Goal: Information Seeking & Learning: Compare options

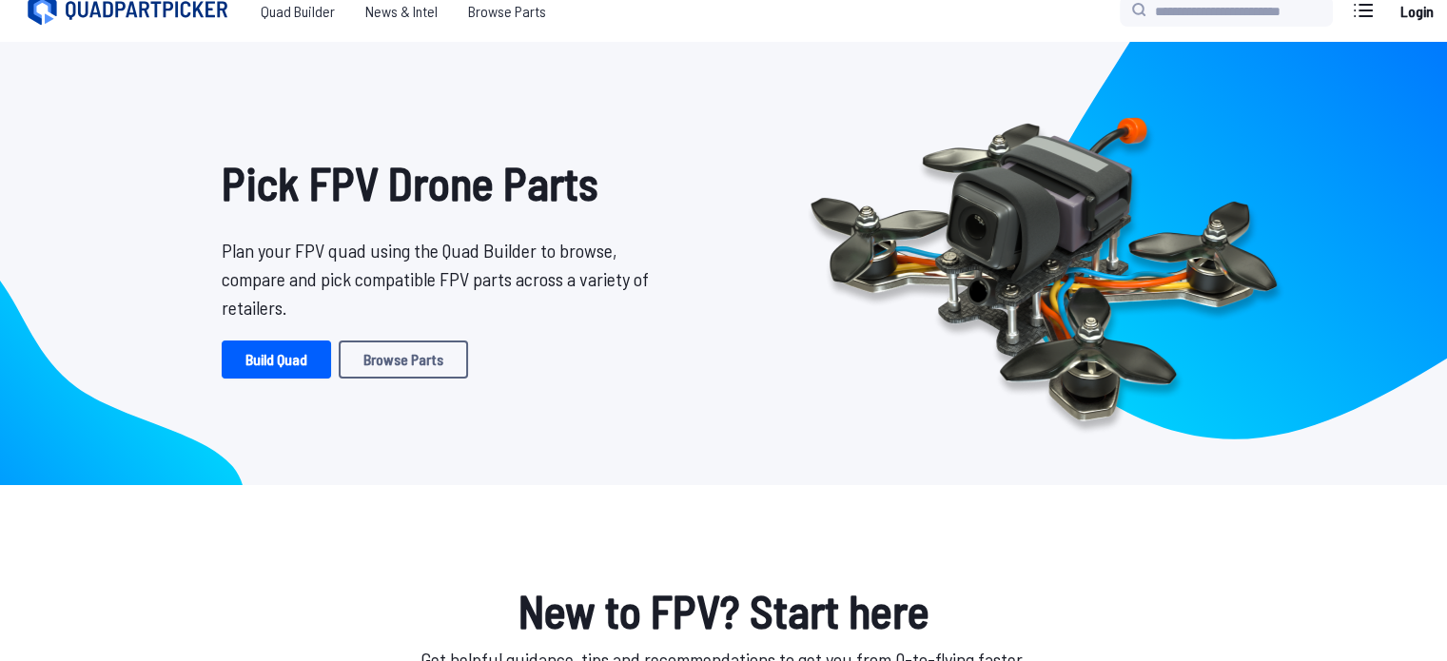
scroll to position [21, 0]
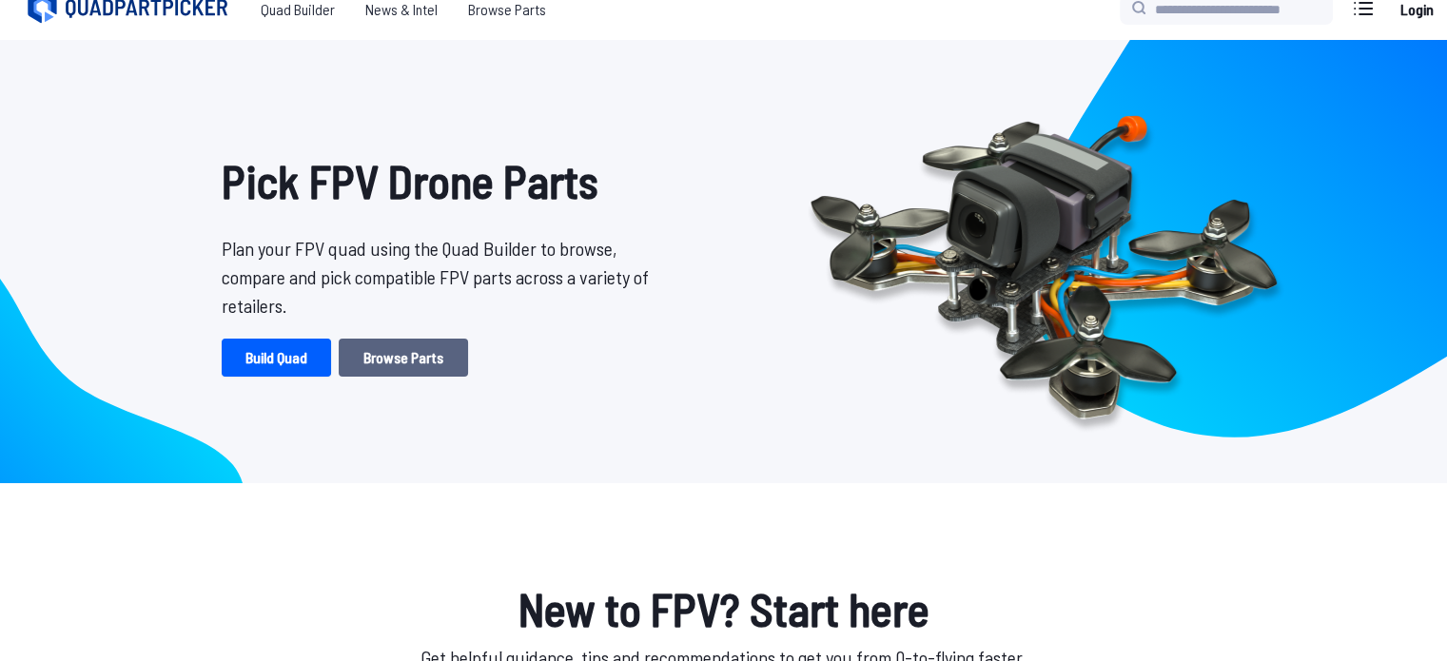
click at [373, 348] on link "Browse Parts" at bounding box center [403, 358] width 129 height 38
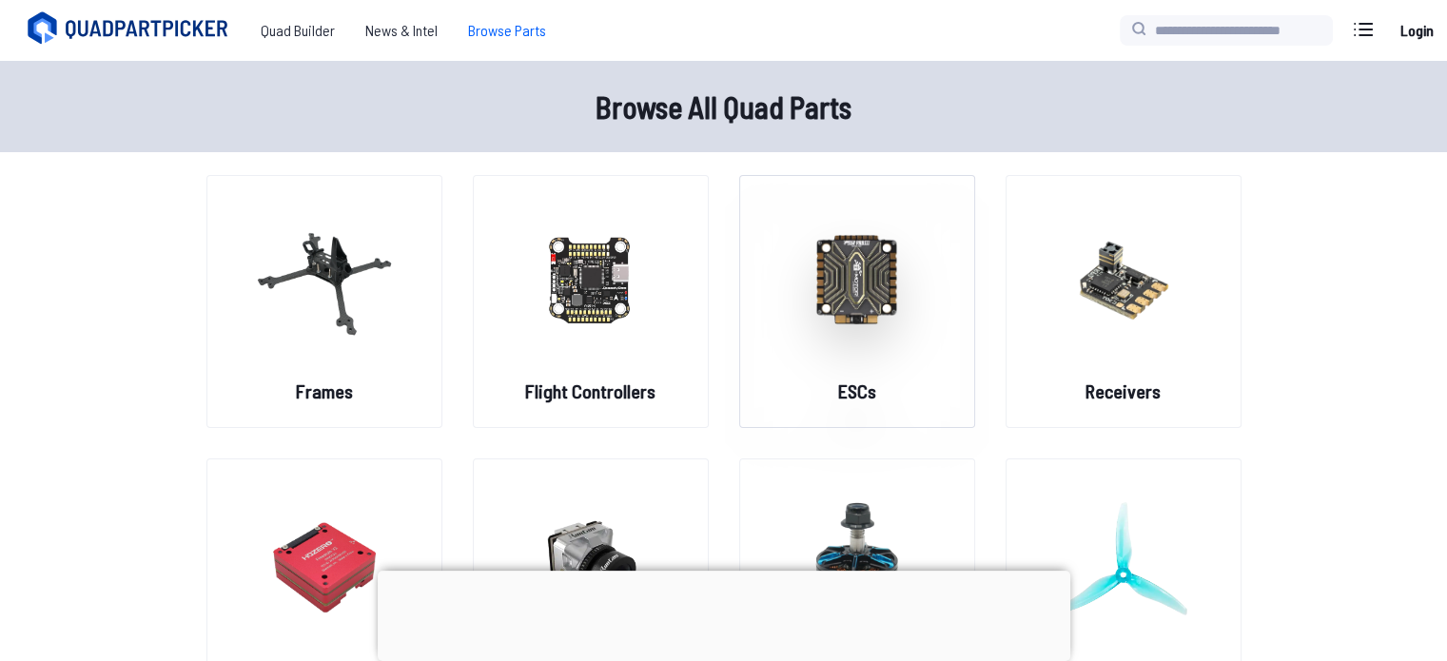
scroll to position [84, 0]
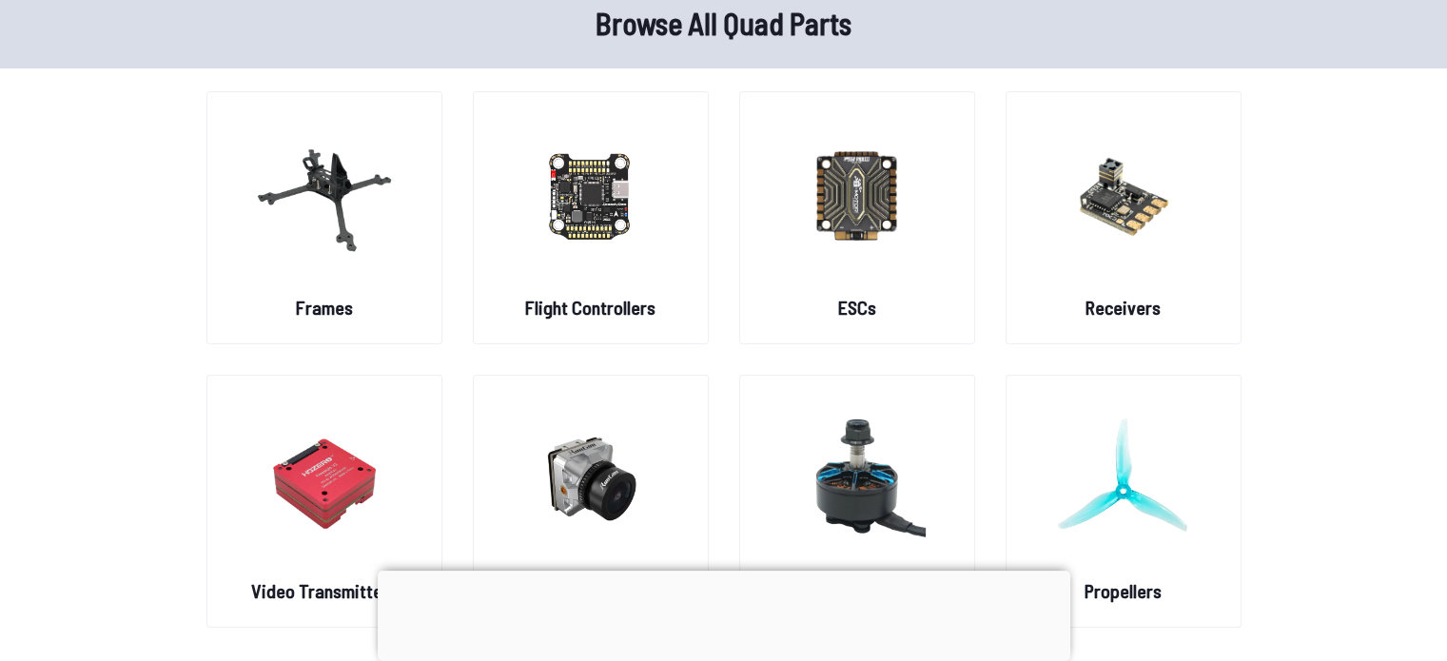
click at [714, 262] on div "Frames Flight Controllers ESCs Receivers Video Transmitters FPV Cameras Motors …" at bounding box center [724, 359] width 1035 height 537
click at [670, 250] on figure at bounding box center [590, 193] width 213 height 202
click at [662, 280] on figure at bounding box center [590, 193] width 213 height 202
click at [582, 243] on img at bounding box center [590, 194] width 137 height 167
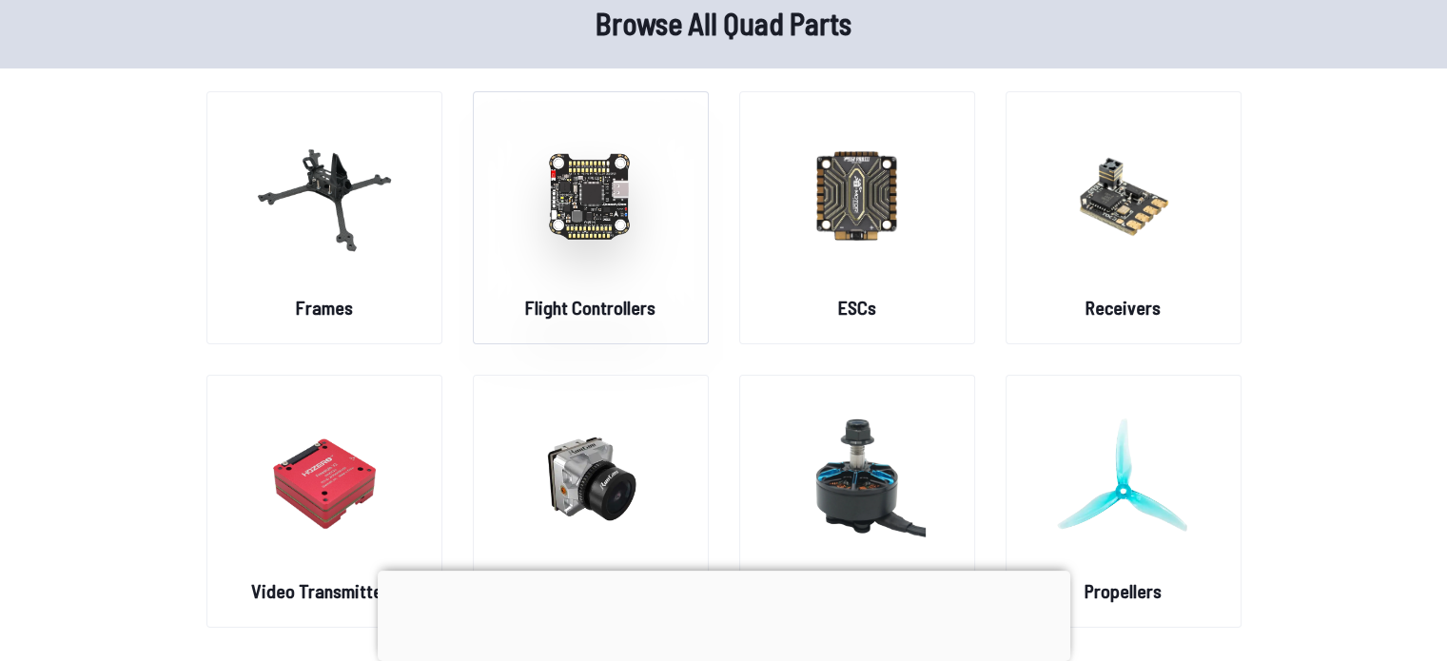
click at [582, 243] on img at bounding box center [590, 194] width 137 height 167
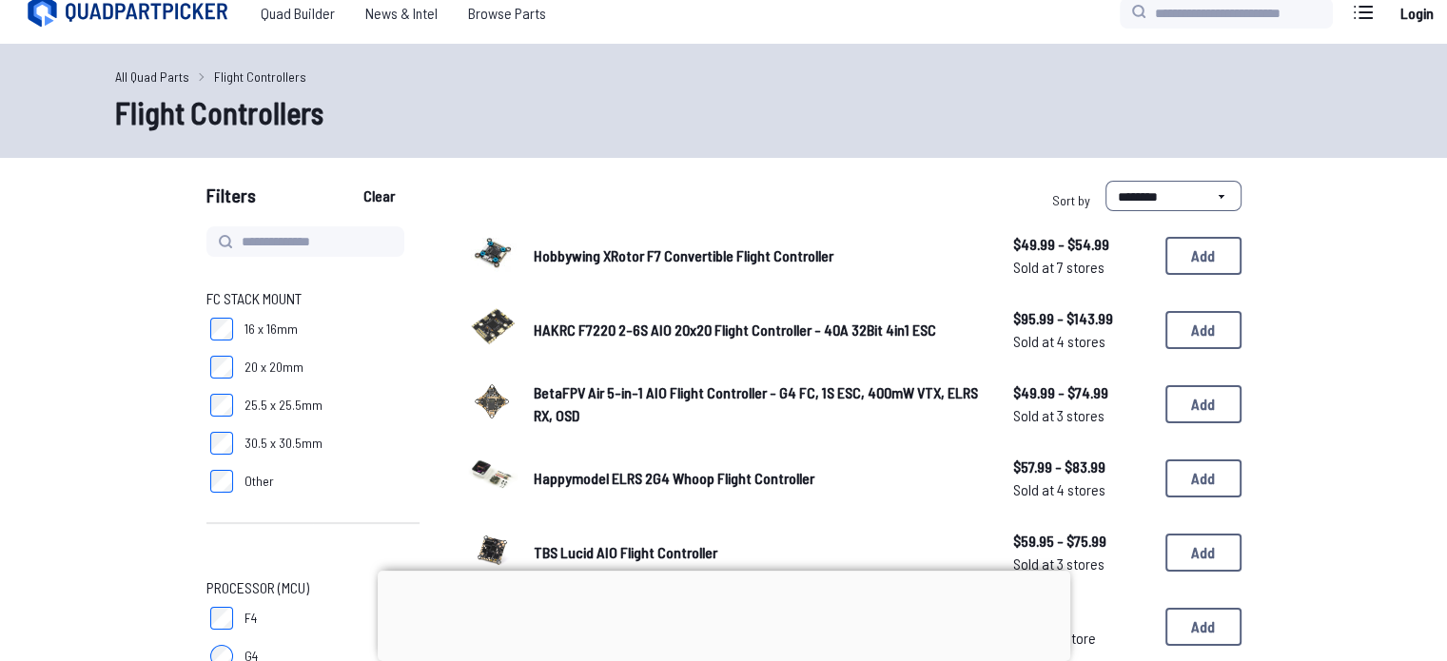
scroll to position [12, 0]
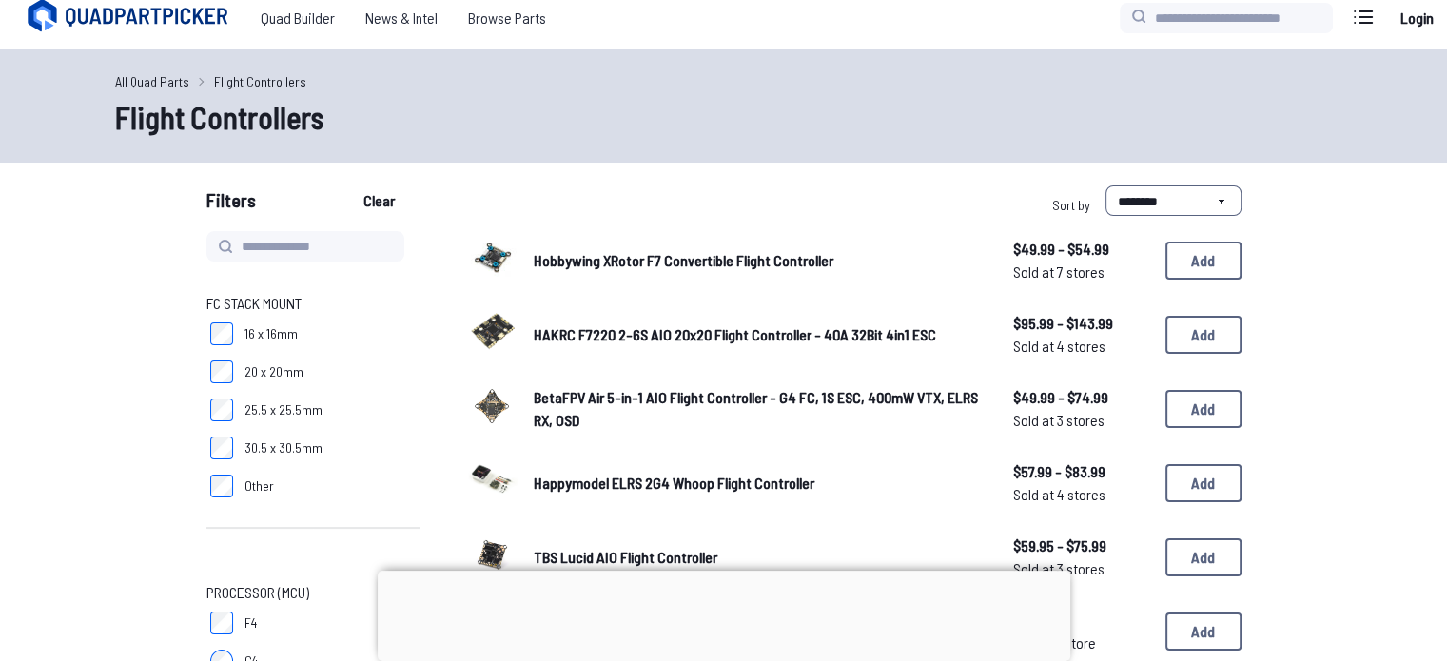
scroll to position [84, 0]
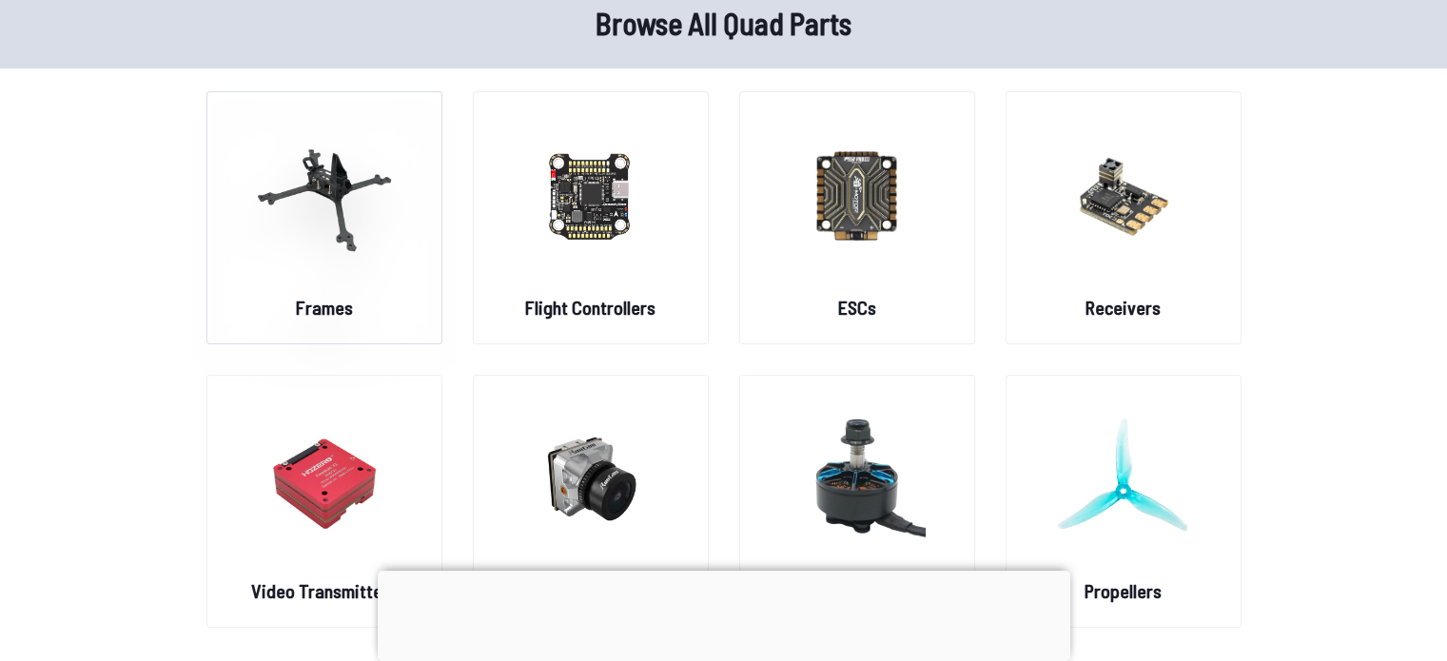
click at [290, 230] on img at bounding box center [324, 194] width 137 height 167
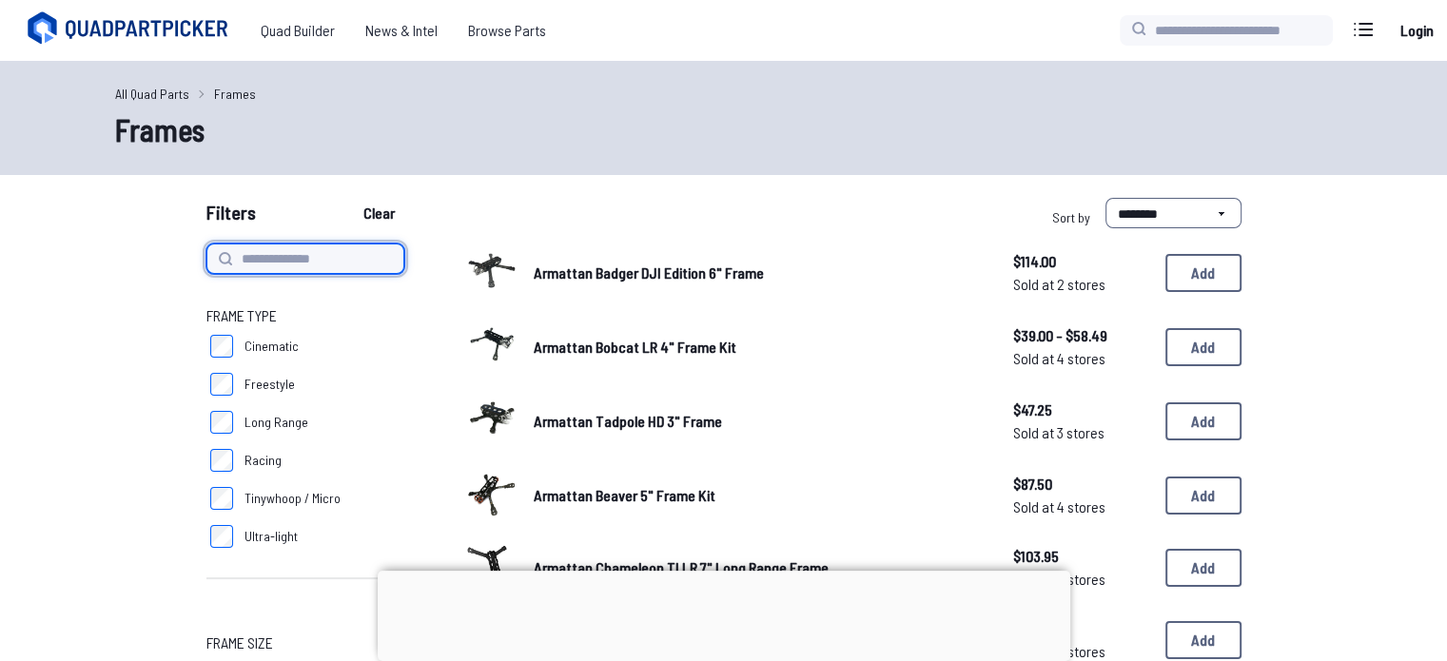
click at [306, 248] on input at bounding box center [306, 259] width 198 height 30
paste input "**********"
type input "**********"
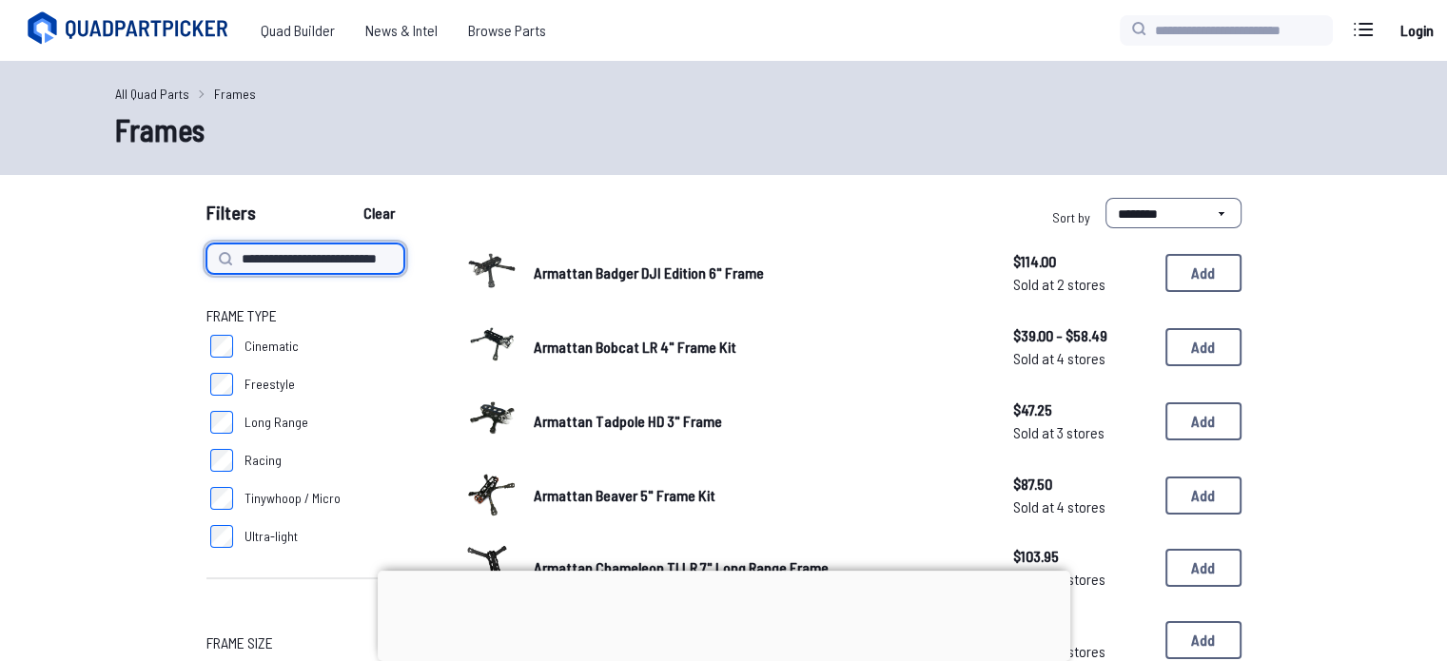
click at [347, 198] on button "Clear" at bounding box center [379, 213] width 64 height 30
type input "**********"
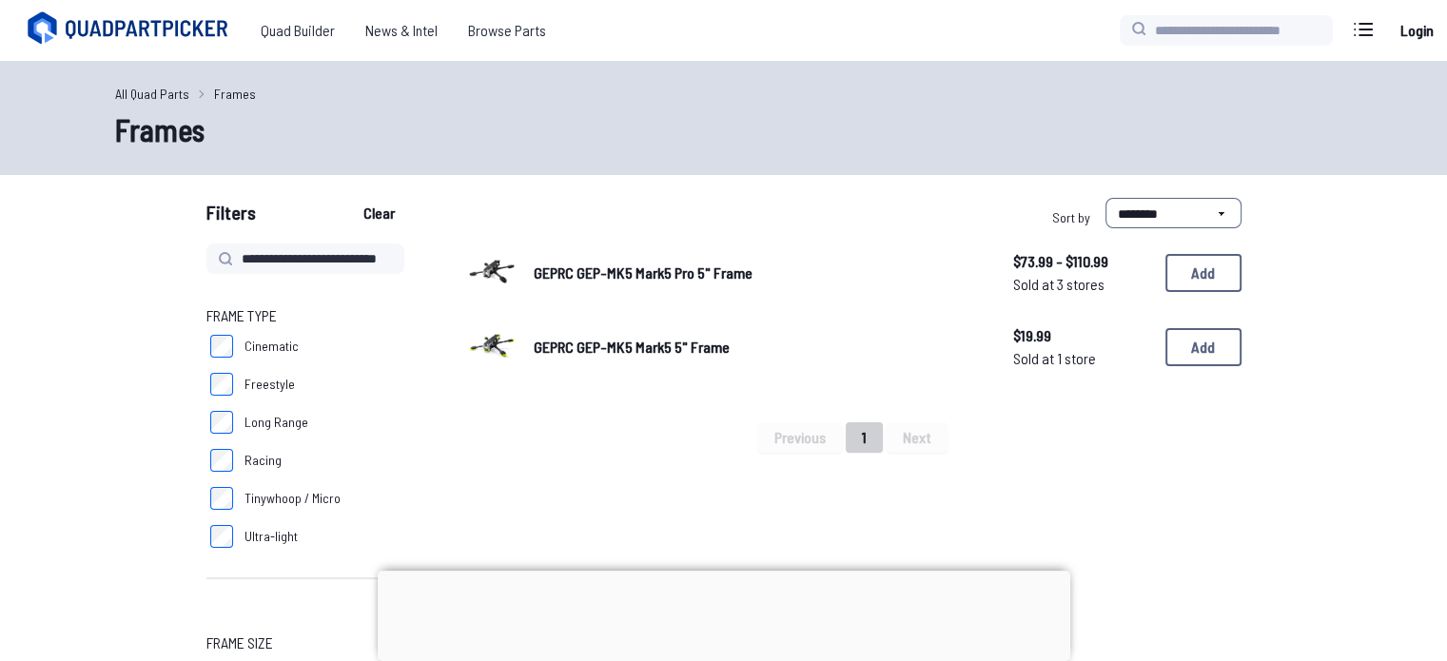
click at [652, 350] on span "GEPRC GEP-MK5 Mark5 5" Frame" at bounding box center [632, 347] width 196 height 18
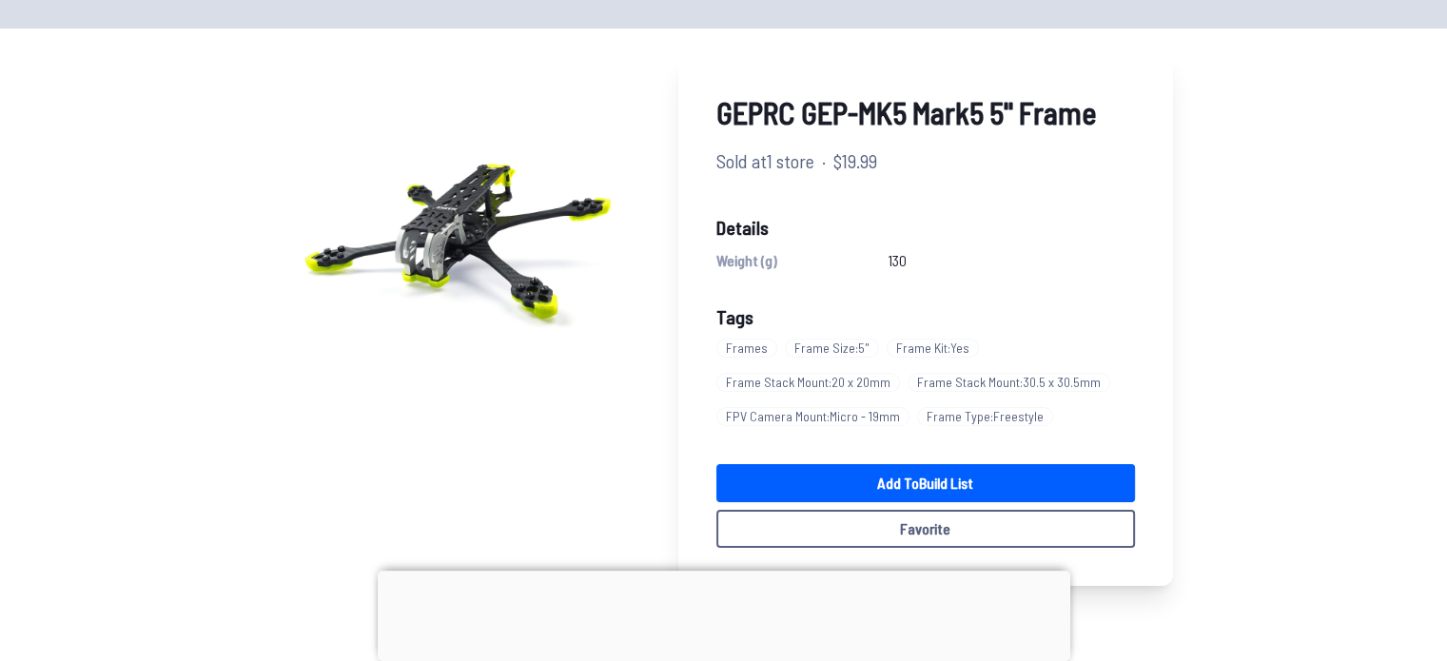
scroll to position [102, 0]
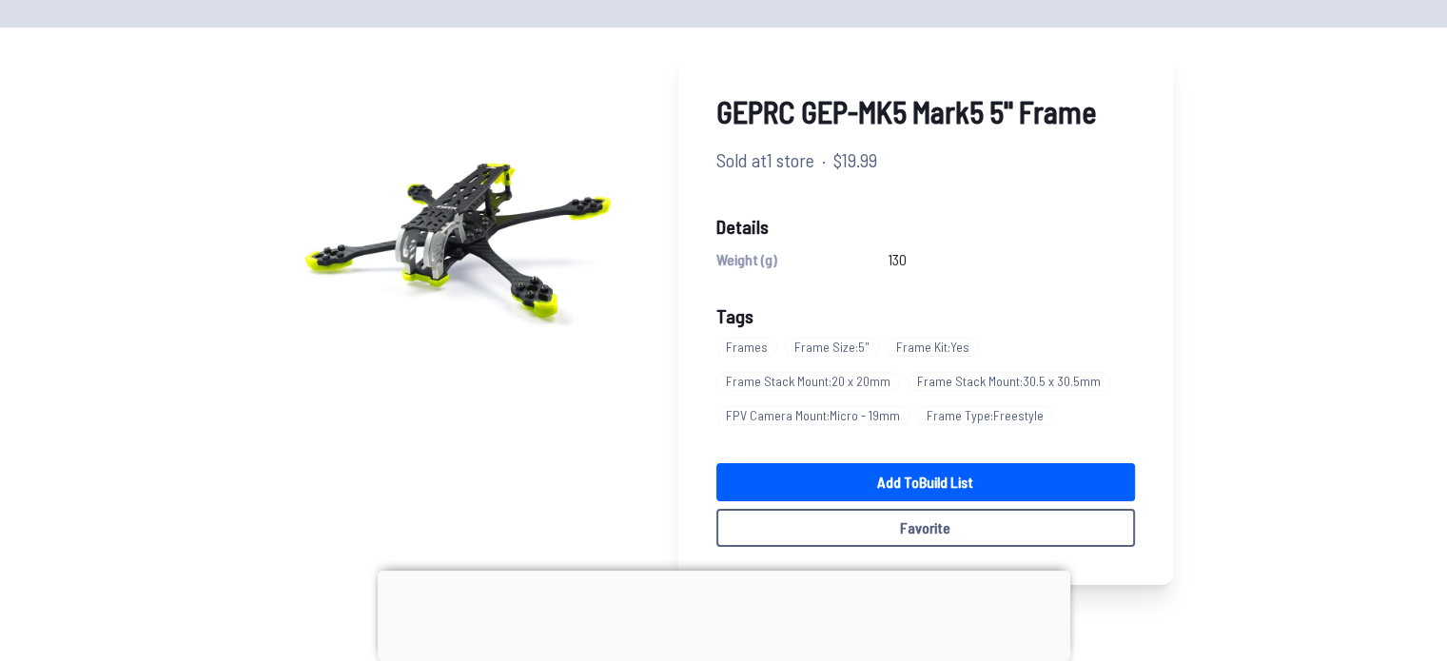
click at [818, 419] on span "FPV Camera Mount : Micro - 19mm" at bounding box center [813, 415] width 193 height 19
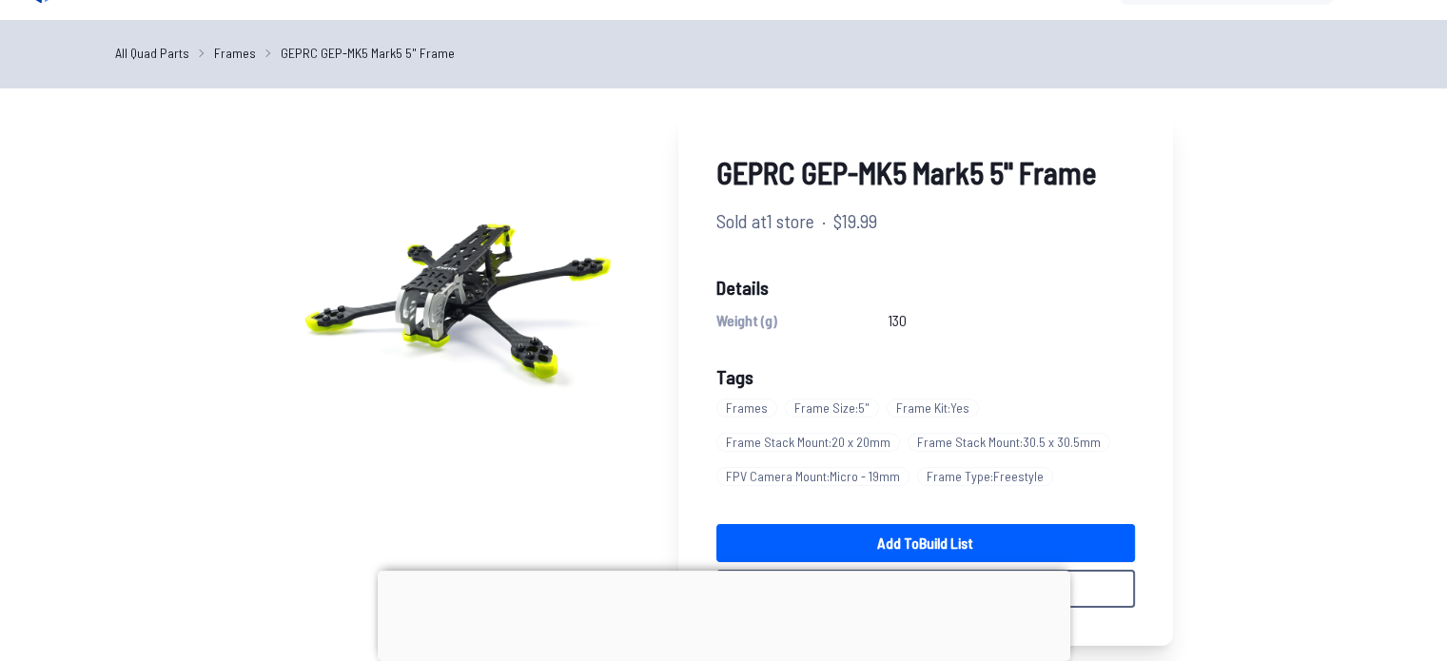
scroll to position [102, 0]
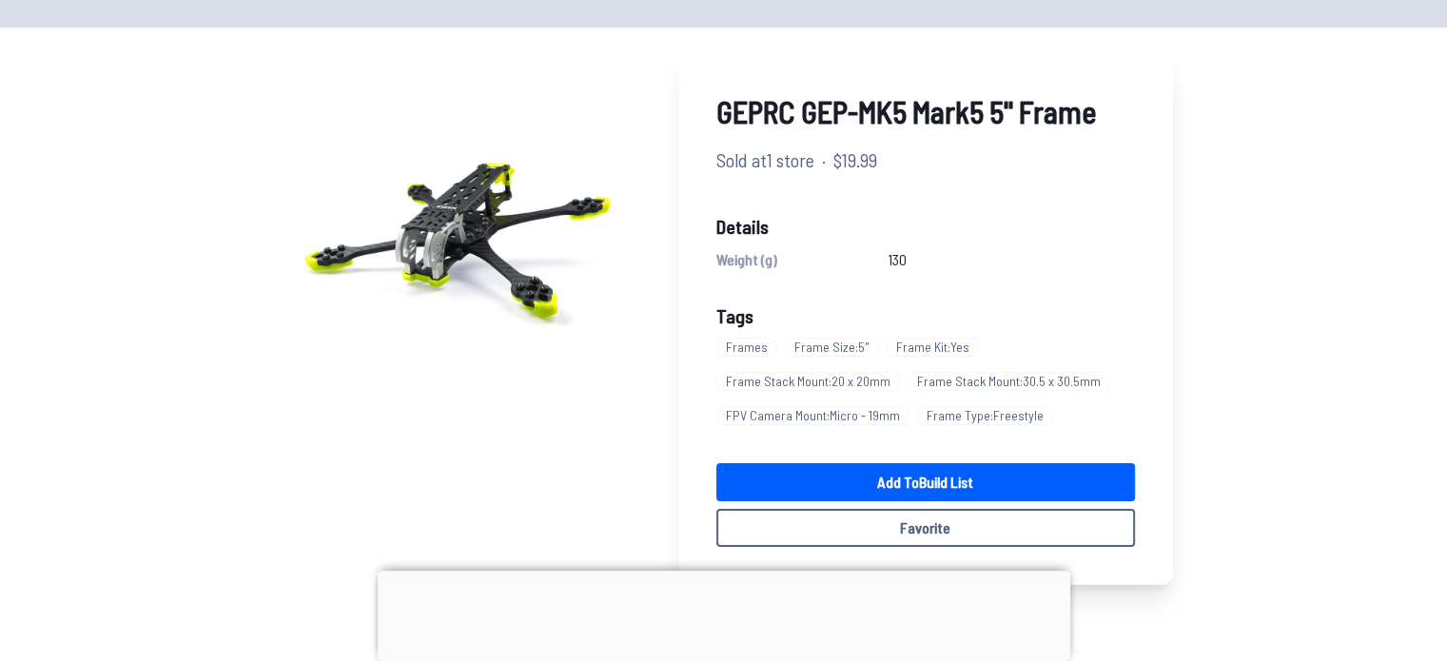
click at [719, 571] on div at bounding box center [724, 571] width 693 height 0
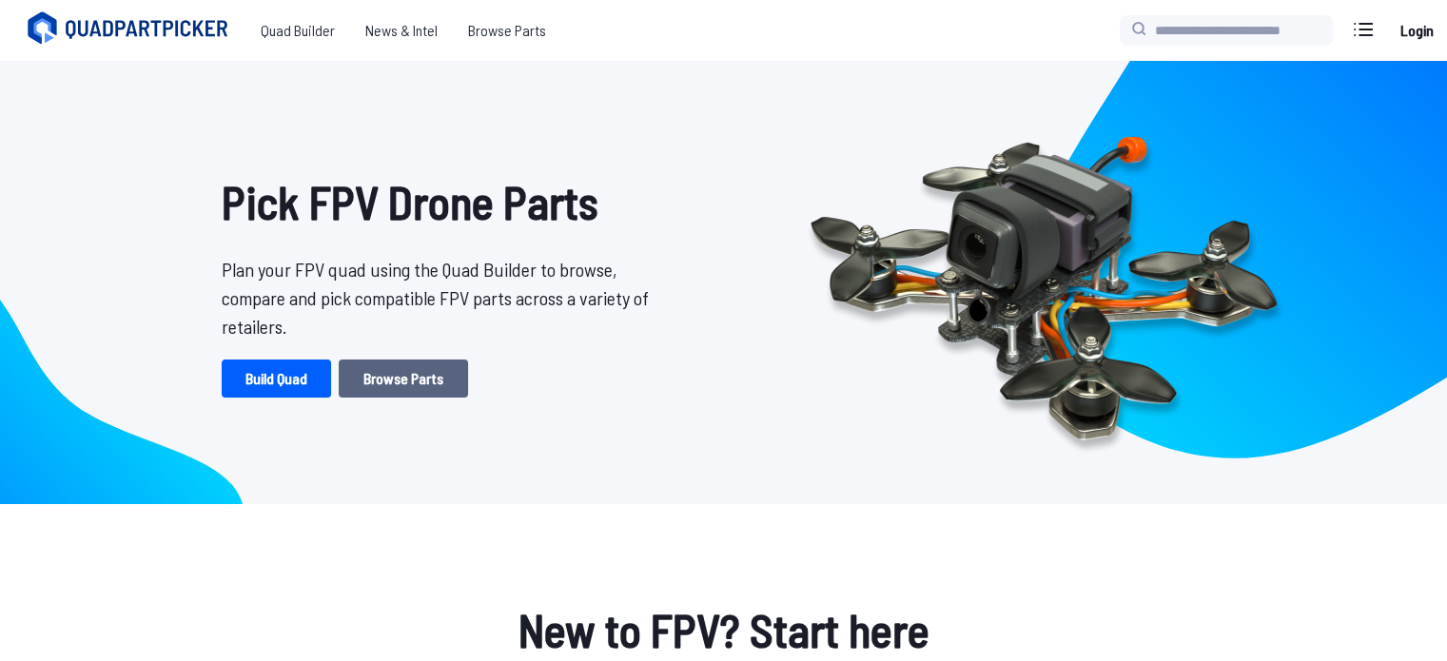
click at [400, 366] on link "Browse Parts" at bounding box center [403, 379] width 129 height 38
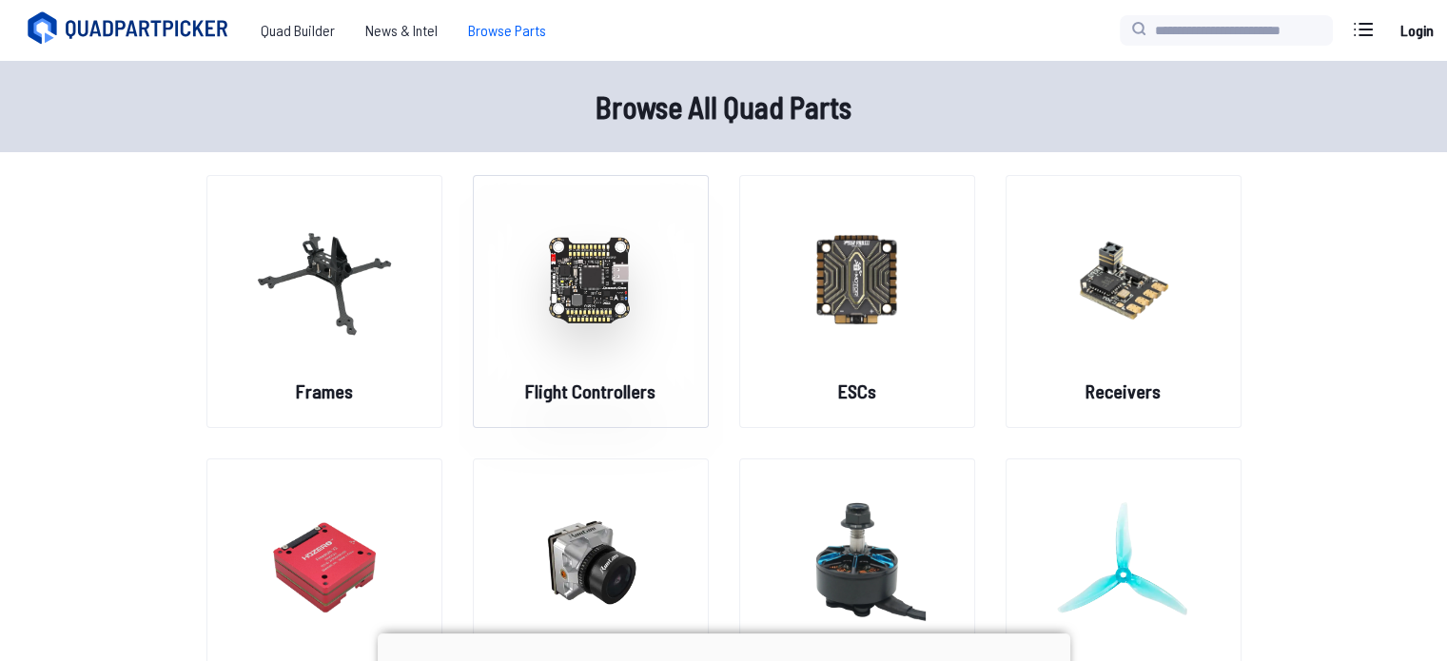
click at [622, 353] on img at bounding box center [590, 278] width 137 height 167
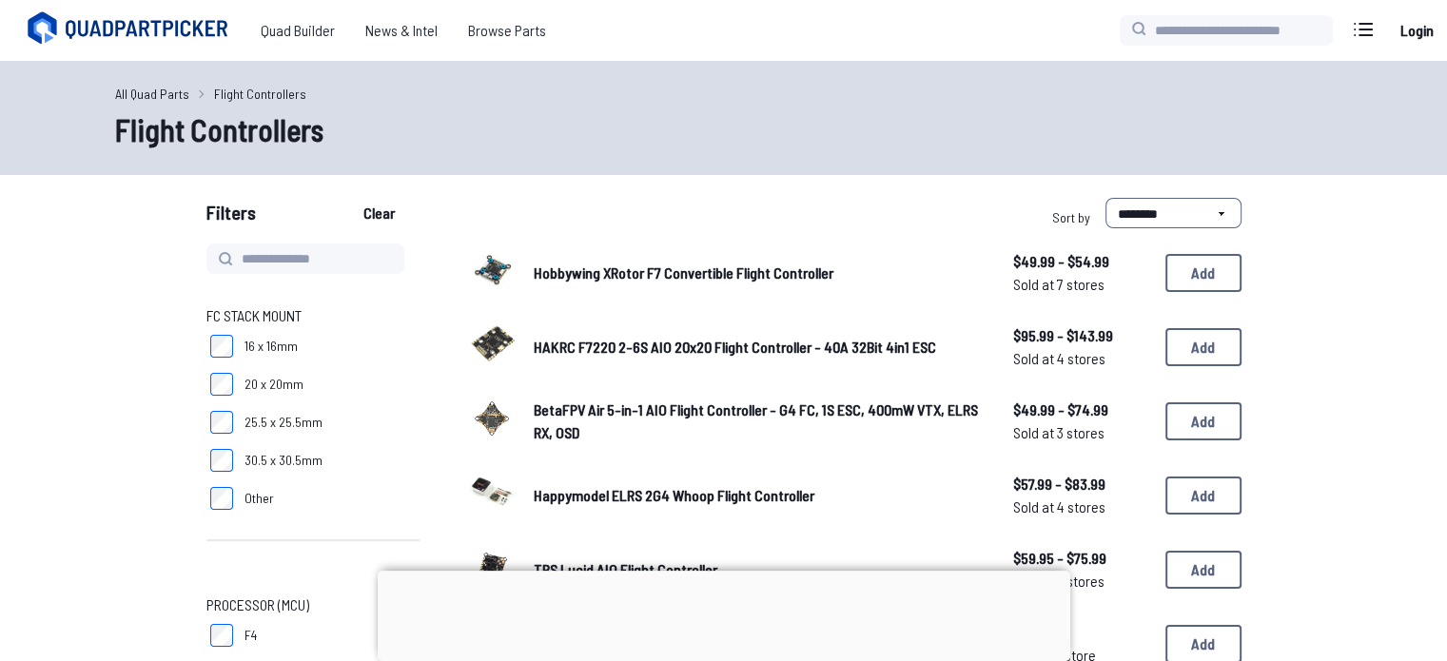
click at [713, 571] on div at bounding box center [724, 571] width 693 height 0
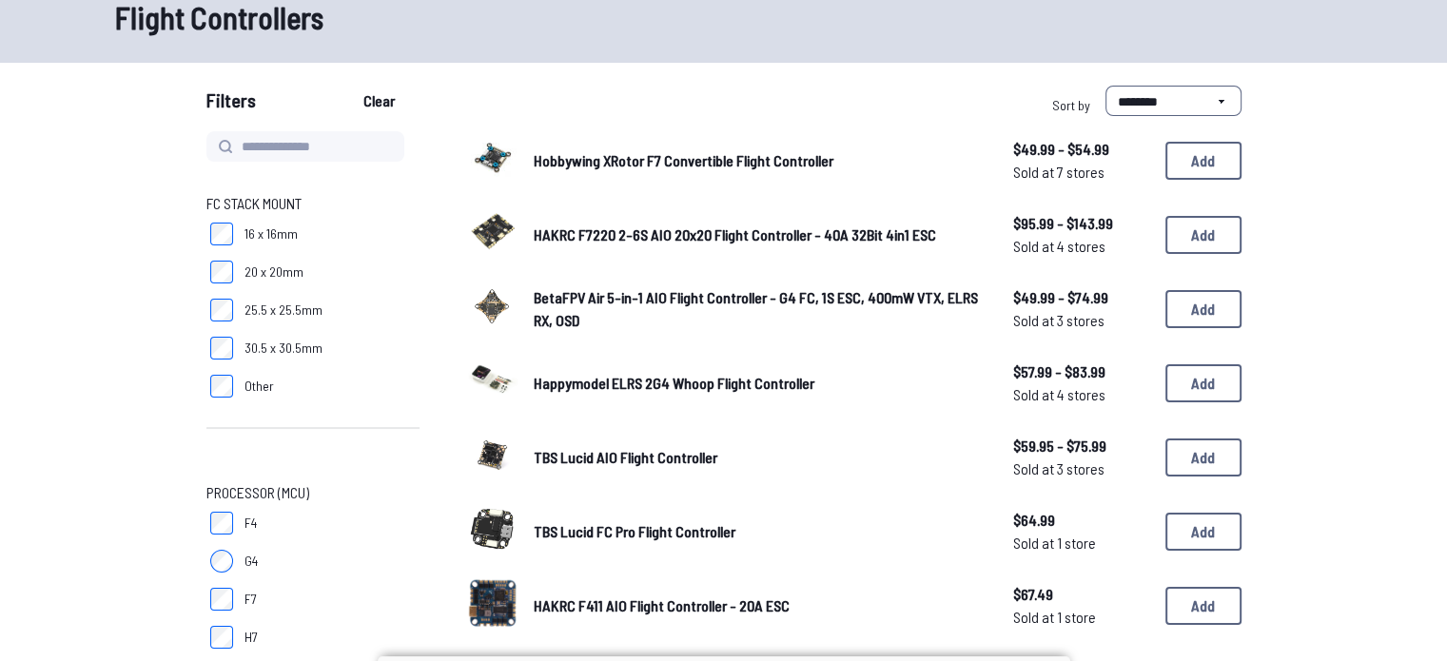
scroll to position [117, 0]
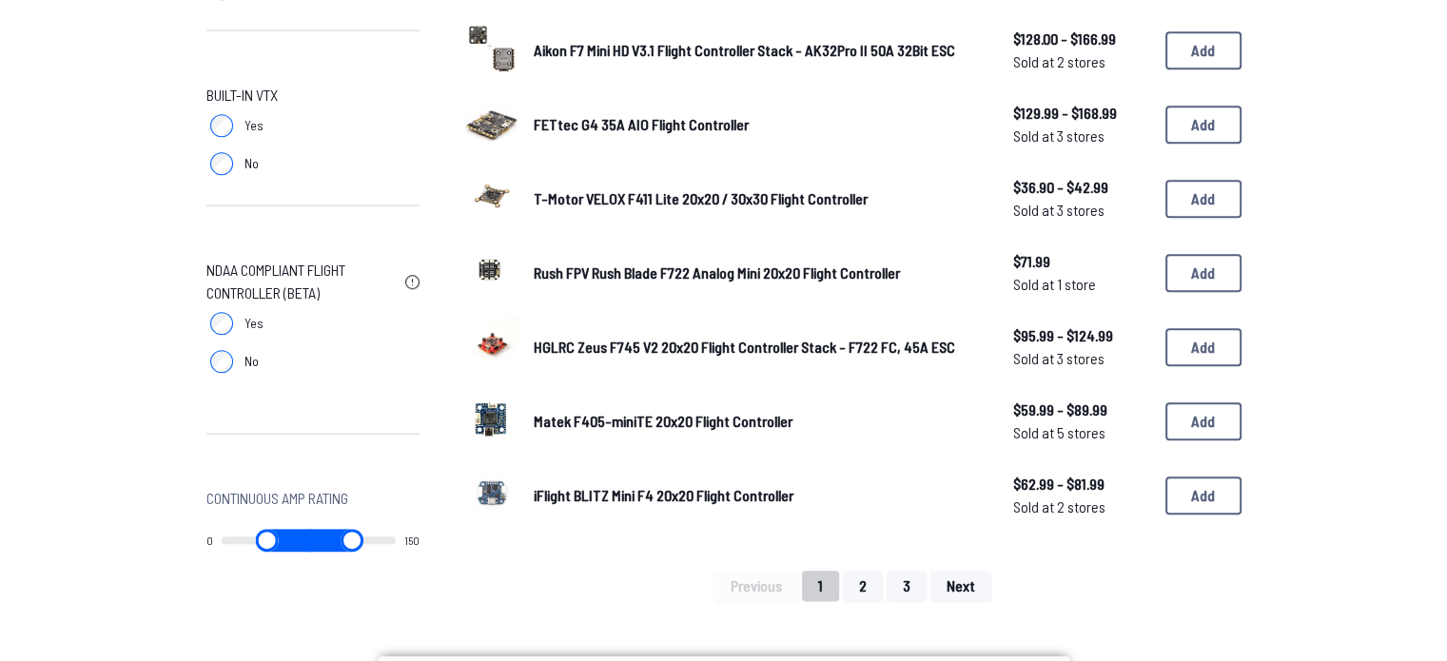
scroll to position [1191, 0]
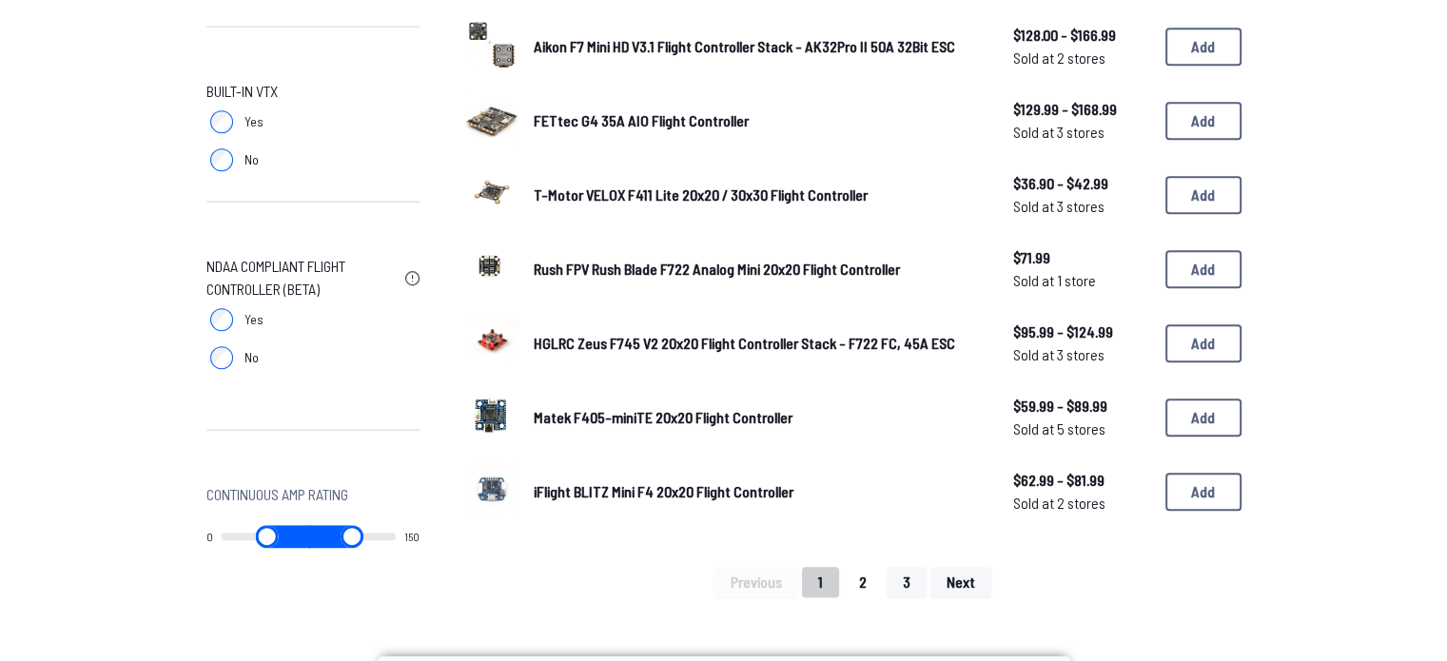
click at [873, 572] on button "2" at bounding box center [863, 582] width 40 height 30
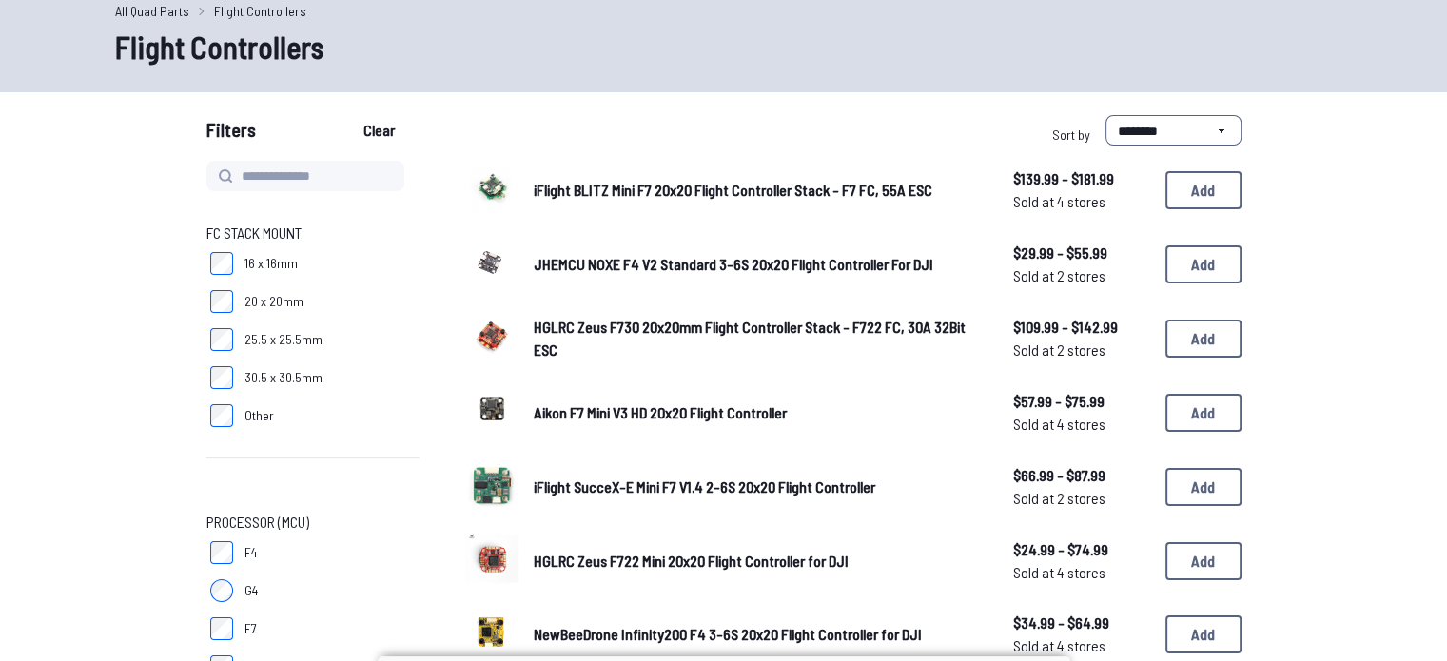
scroll to position [84, 0]
click at [888, 261] on span "JHEMCU NOXE F4 V2 Standard 3-6S 20x20 Flight Controller For DJI" at bounding box center [734, 263] width 400 height 18
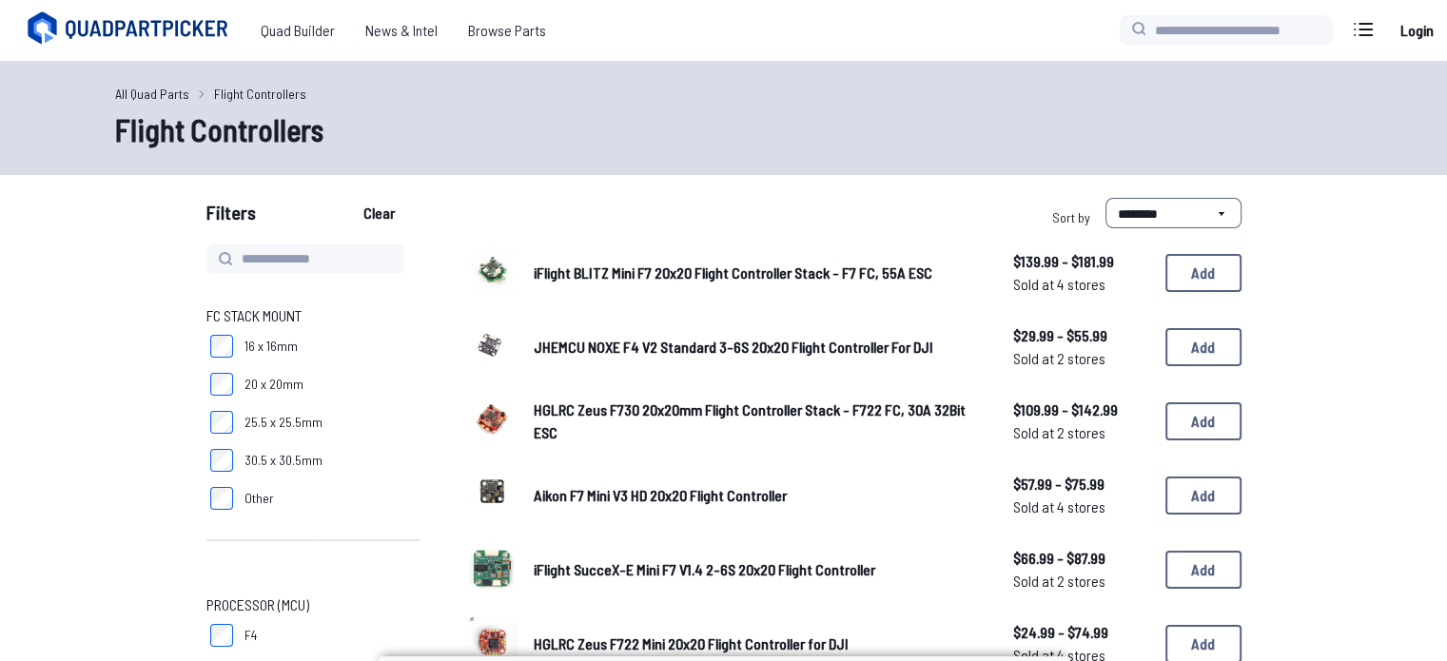
scroll to position [84, 0]
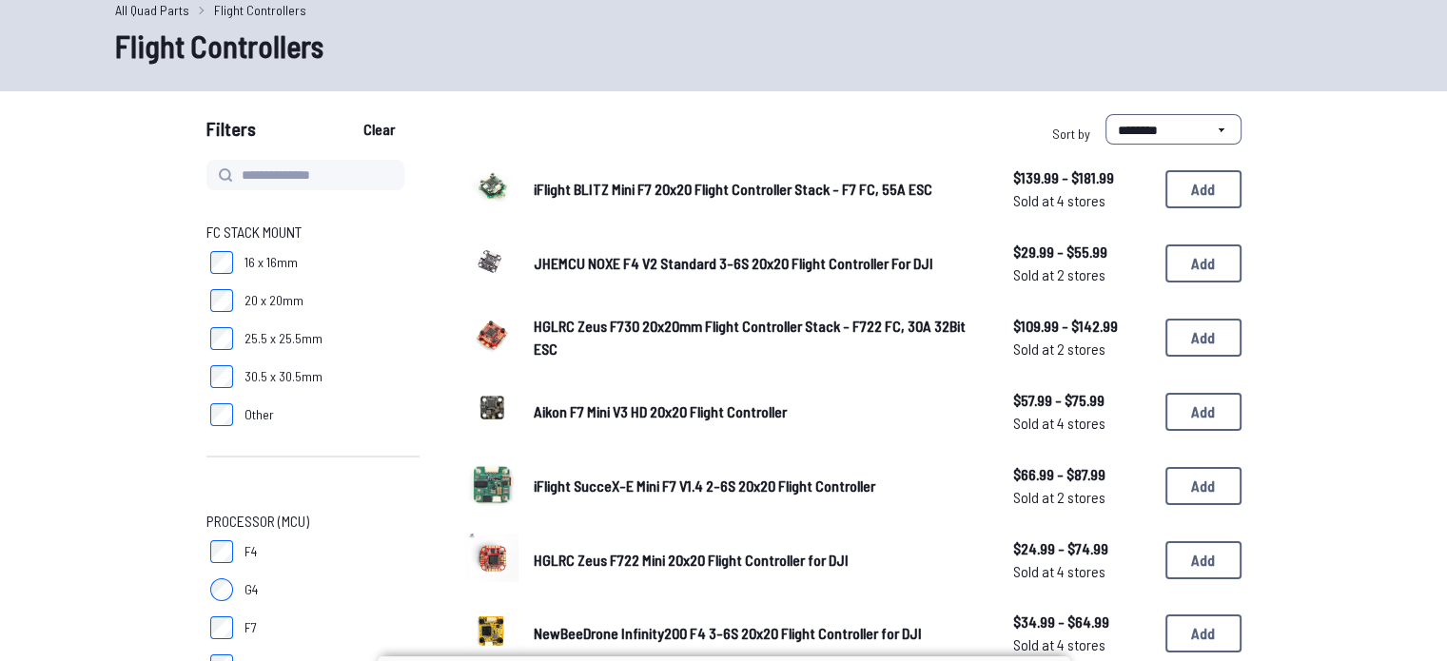
click at [651, 262] on span "JHEMCU NOXE F4 V2 Standard 3-6S 20x20 Flight Controller For DJI" at bounding box center [734, 263] width 400 height 18
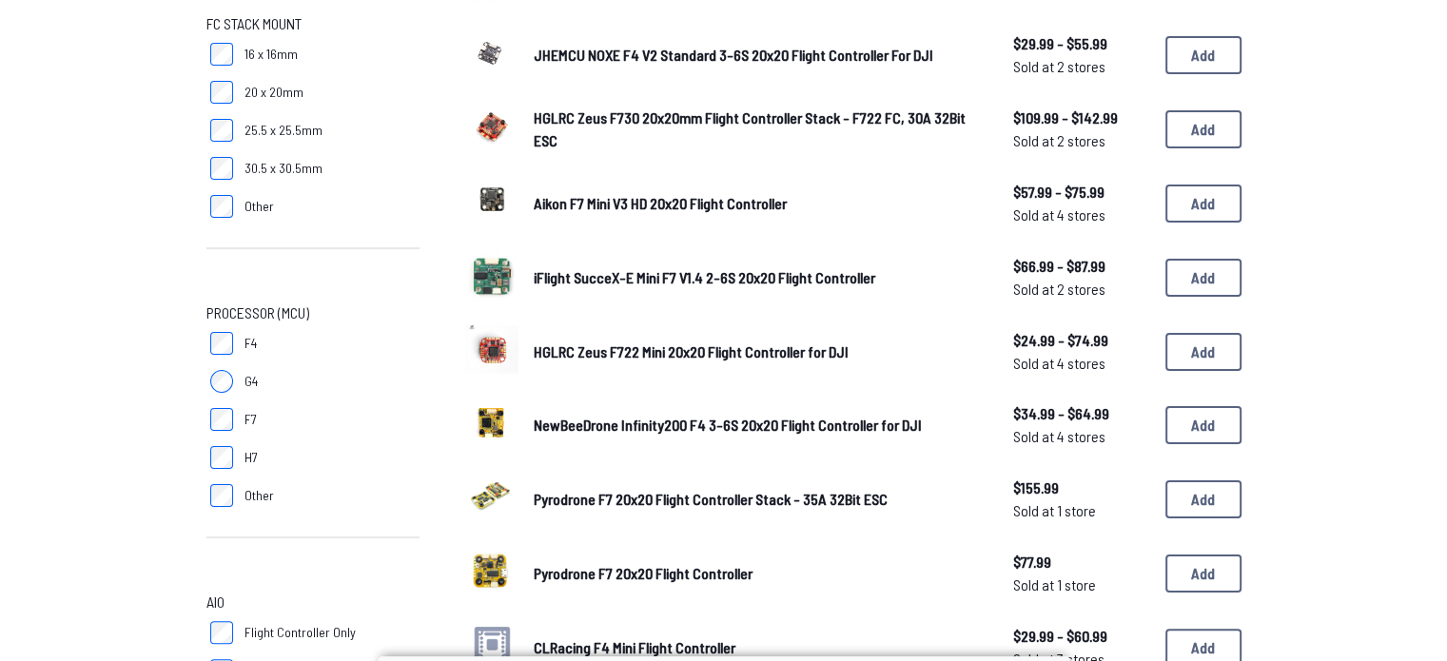
scroll to position [293, 0]
click at [605, 359] on link "HGLRC Zeus F722 Mini 20x20 Flight Controller for DJI" at bounding box center [758, 351] width 449 height 23
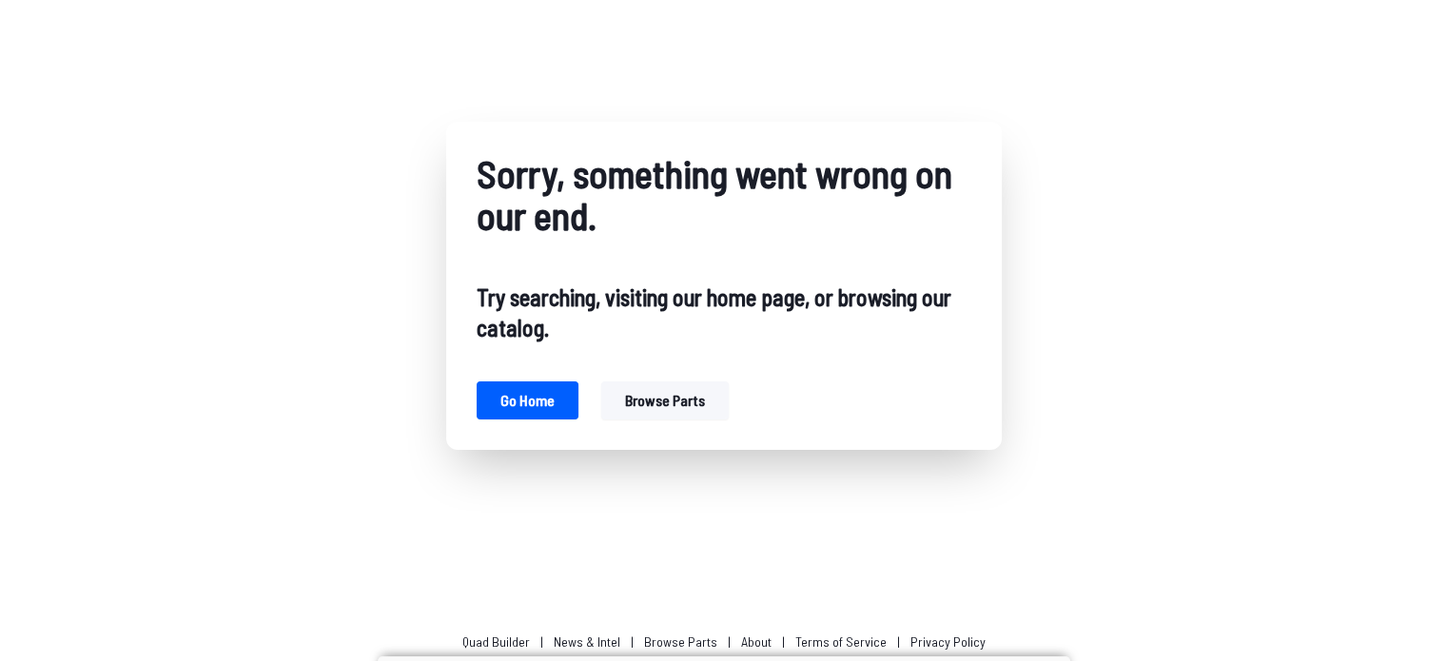
click at [650, 401] on button "Browse parts" at bounding box center [665, 401] width 128 height 38
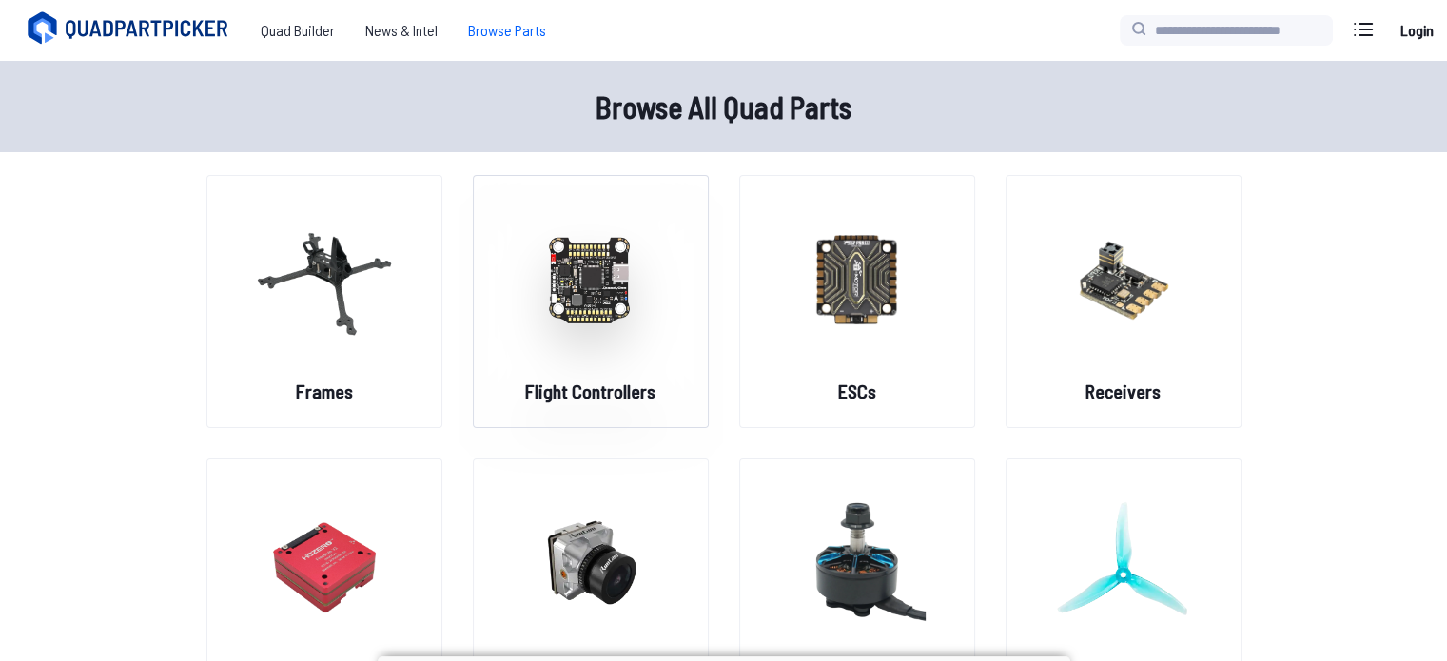
drag, startPoint x: 650, startPoint y: 401, endPoint x: 608, endPoint y: 342, distance: 72.4
click at [608, 342] on img at bounding box center [590, 278] width 137 height 167
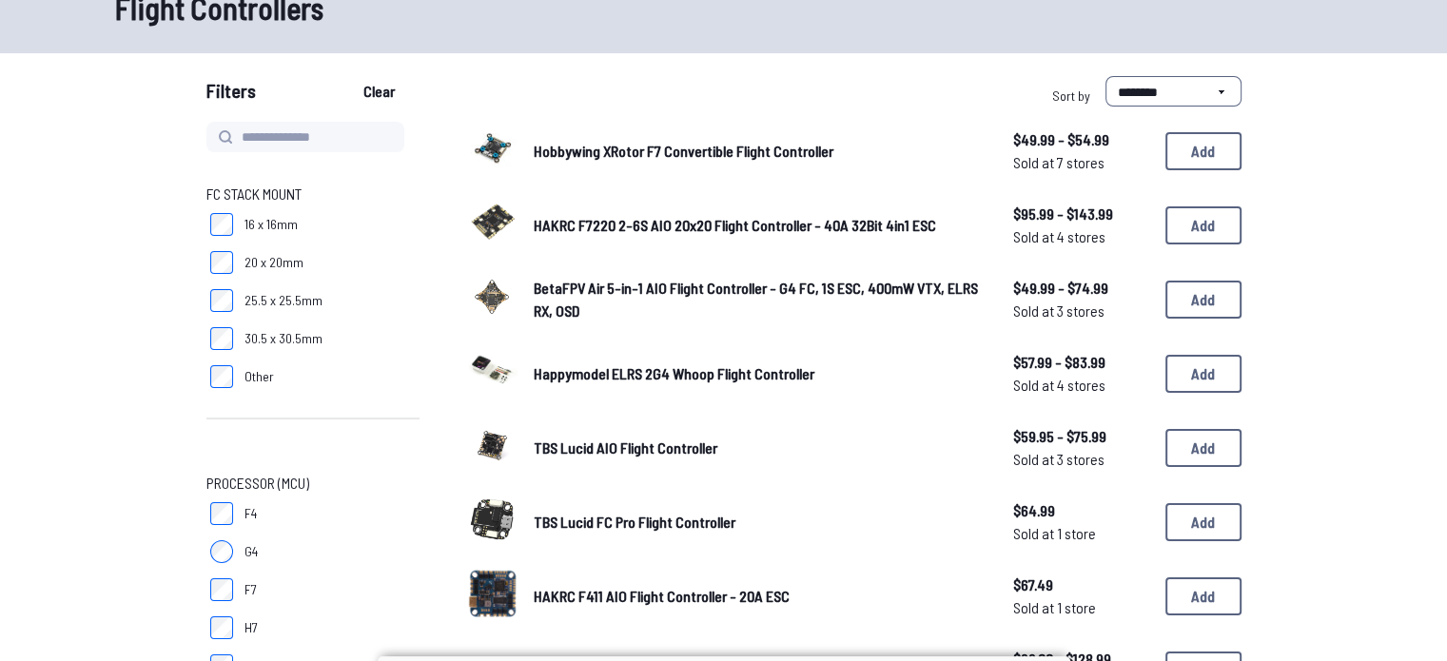
scroll to position [126, 0]
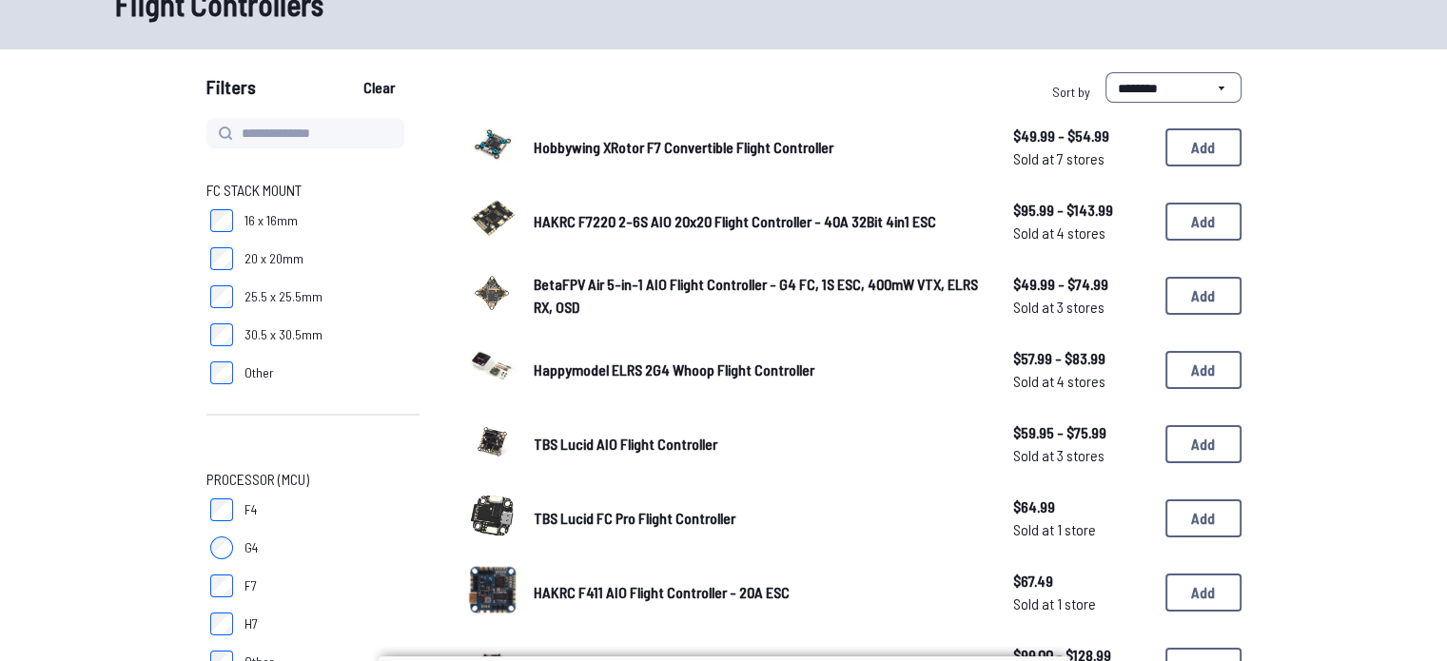
click at [233, 257] on label "20 x 20mm" at bounding box center [313, 259] width 213 height 38
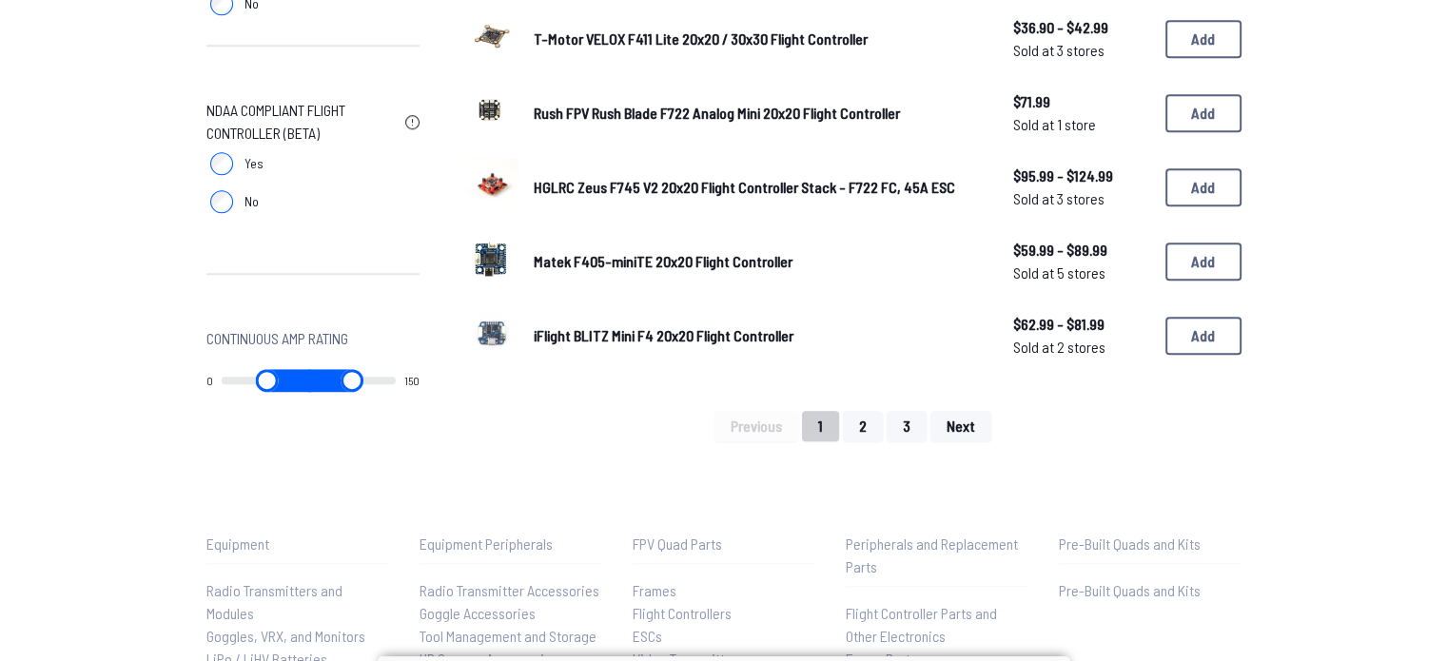
scroll to position [1348, 0]
click at [853, 410] on button "2" at bounding box center [863, 425] width 40 height 30
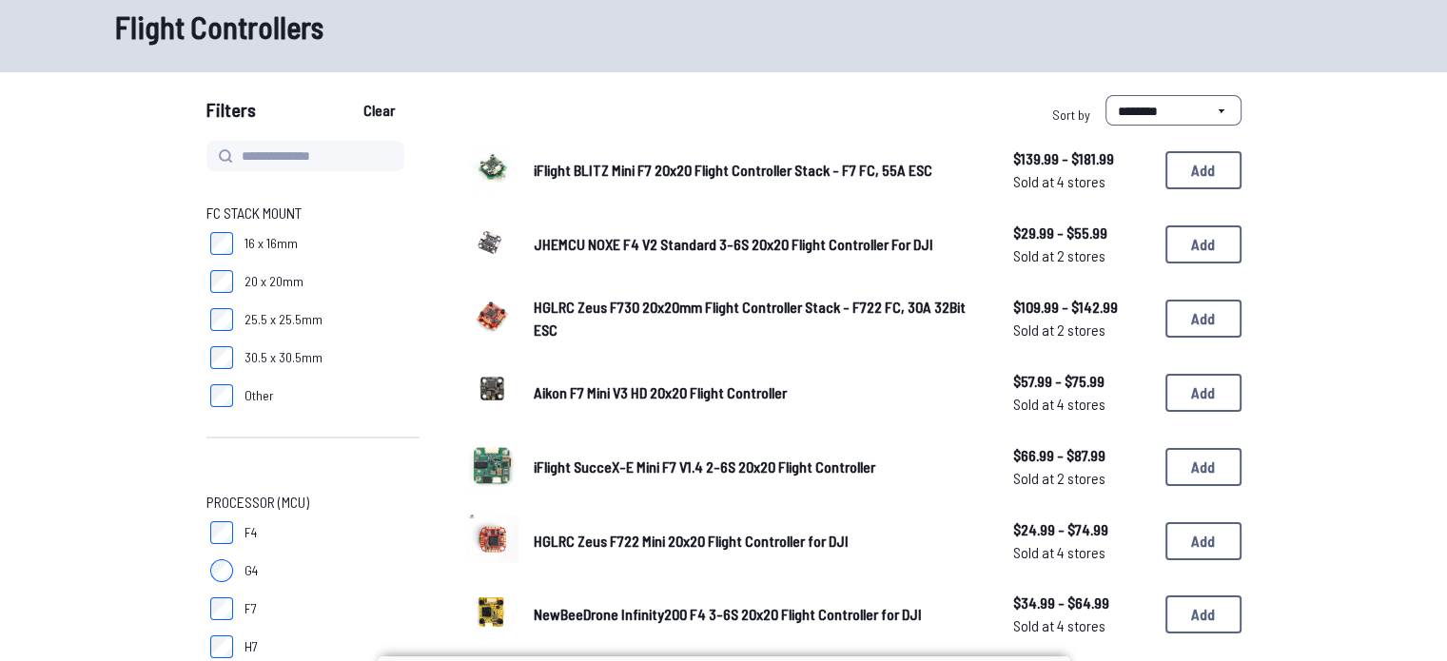
scroll to position [103, 0]
click at [609, 541] on span "HGLRC Zeus F722 Mini 20x20 Flight Controller for DJI" at bounding box center [691, 541] width 315 height 18
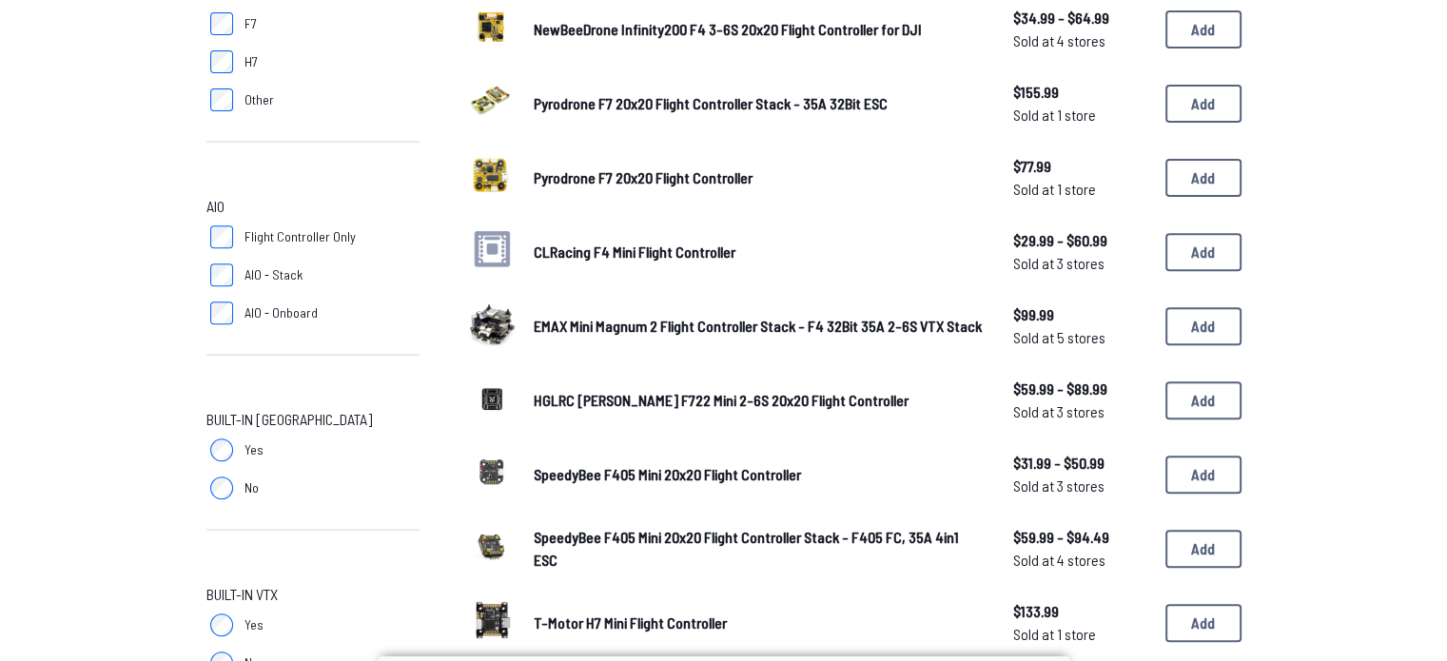
scroll to position [689, 0]
click at [619, 467] on span "SpeedyBee F405 Mini 20x20 Flight Controller" at bounding box center [667, 473] width 267 height 18
click at [610, 467] on span "SpeedyBee F405 Mini 20x20 Flight Controller" at bounding box center [667, 473] width 267 height 18
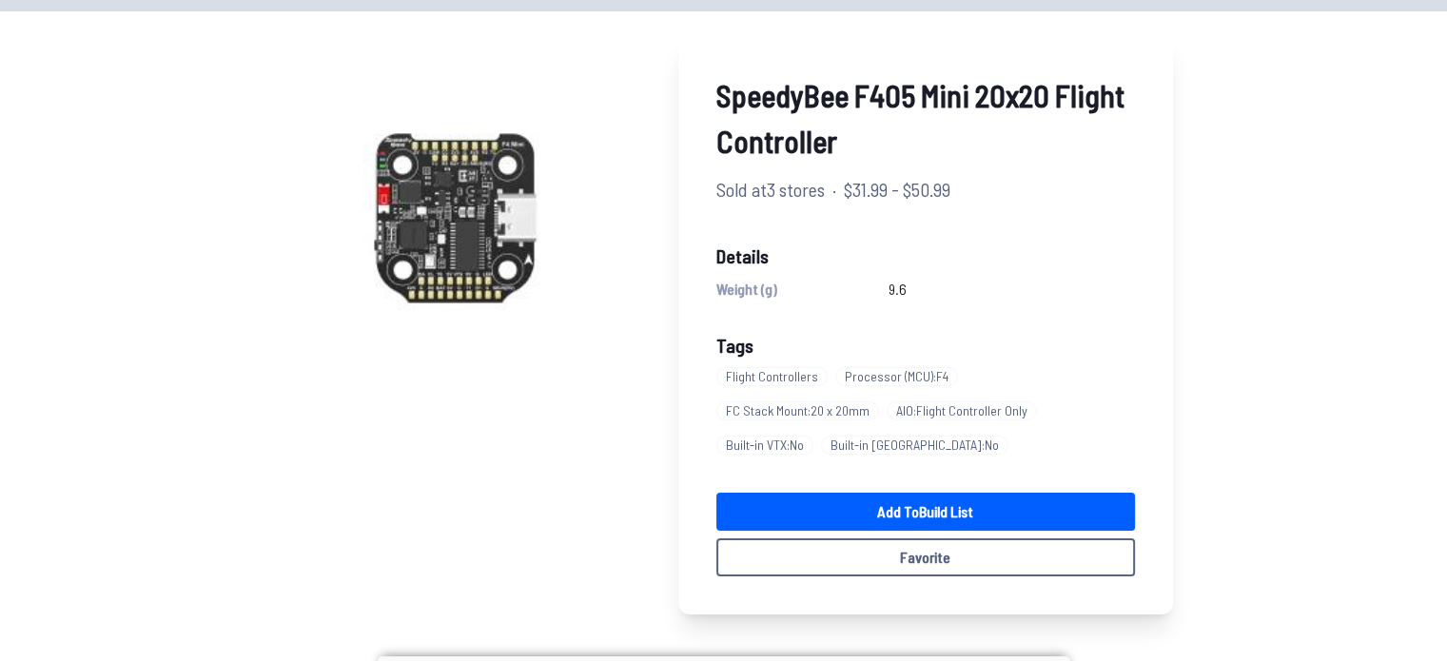
scroll to position [118, 0]
click at [773, 369] on span "Flight Controllers" at bounding box center [772, 376] width 111 height 19
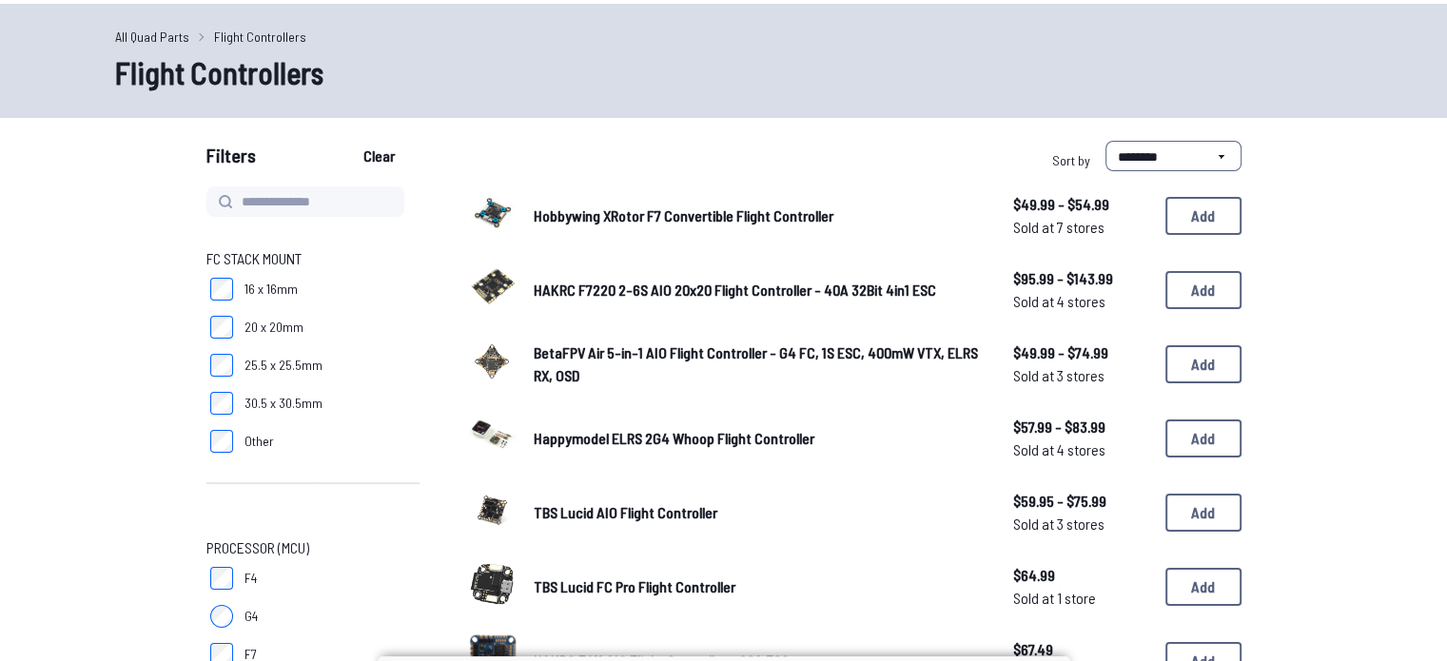
scroll to position [118, 0]
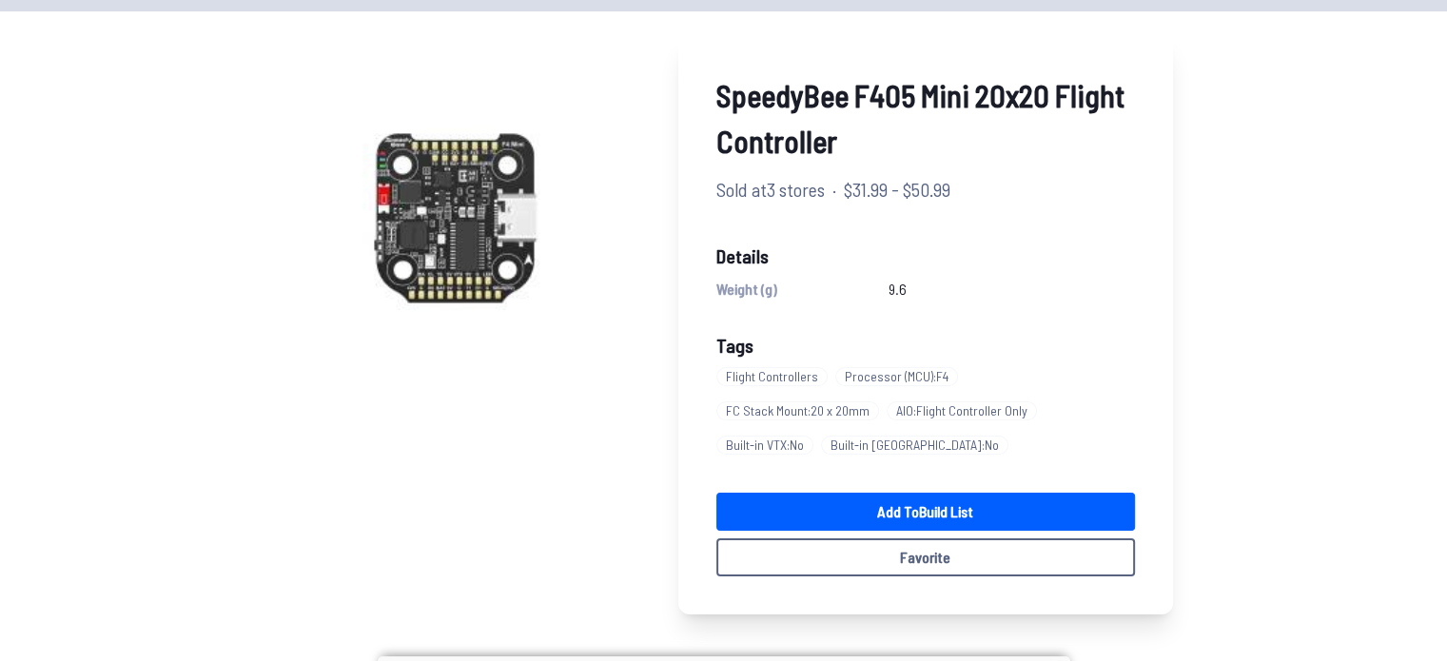
click at [887, 407] on span "AIO : Flight Controller Only" at bounding box center [962, 411] width 150 height 19
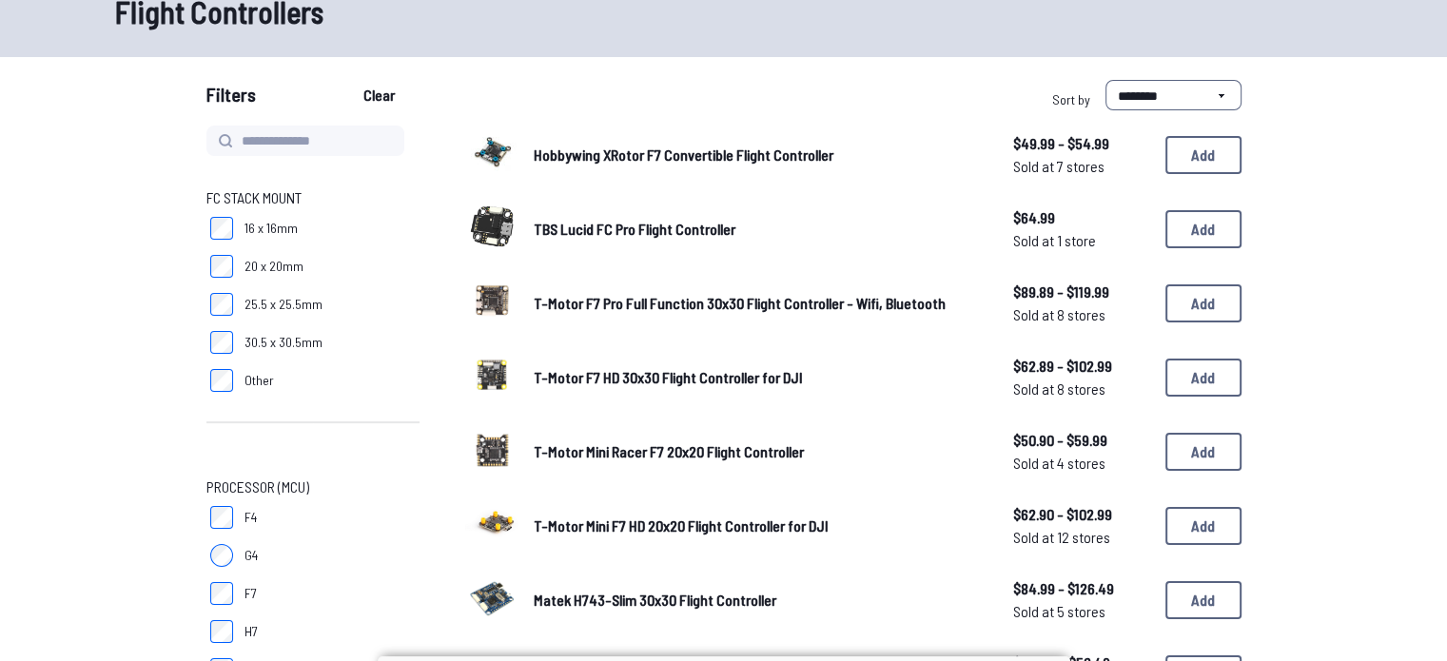
scroll to position [57, 0]
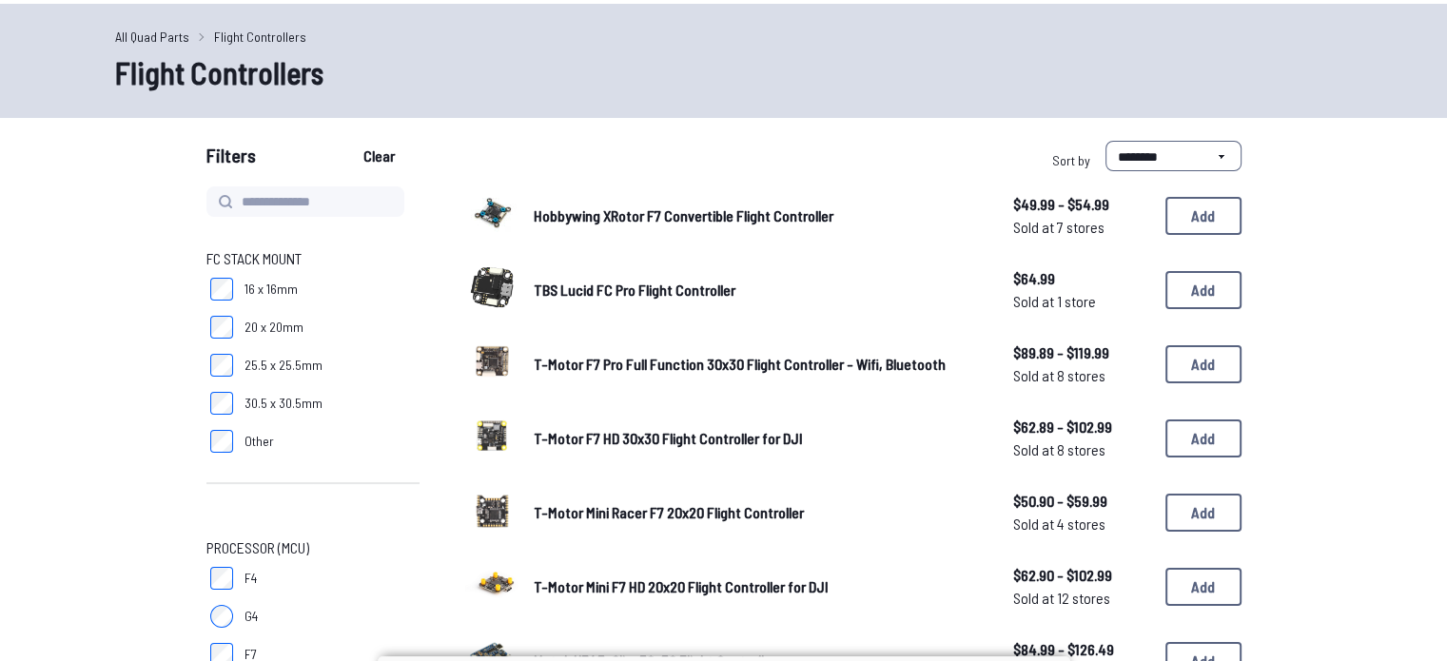
scroll to position [118, 0]
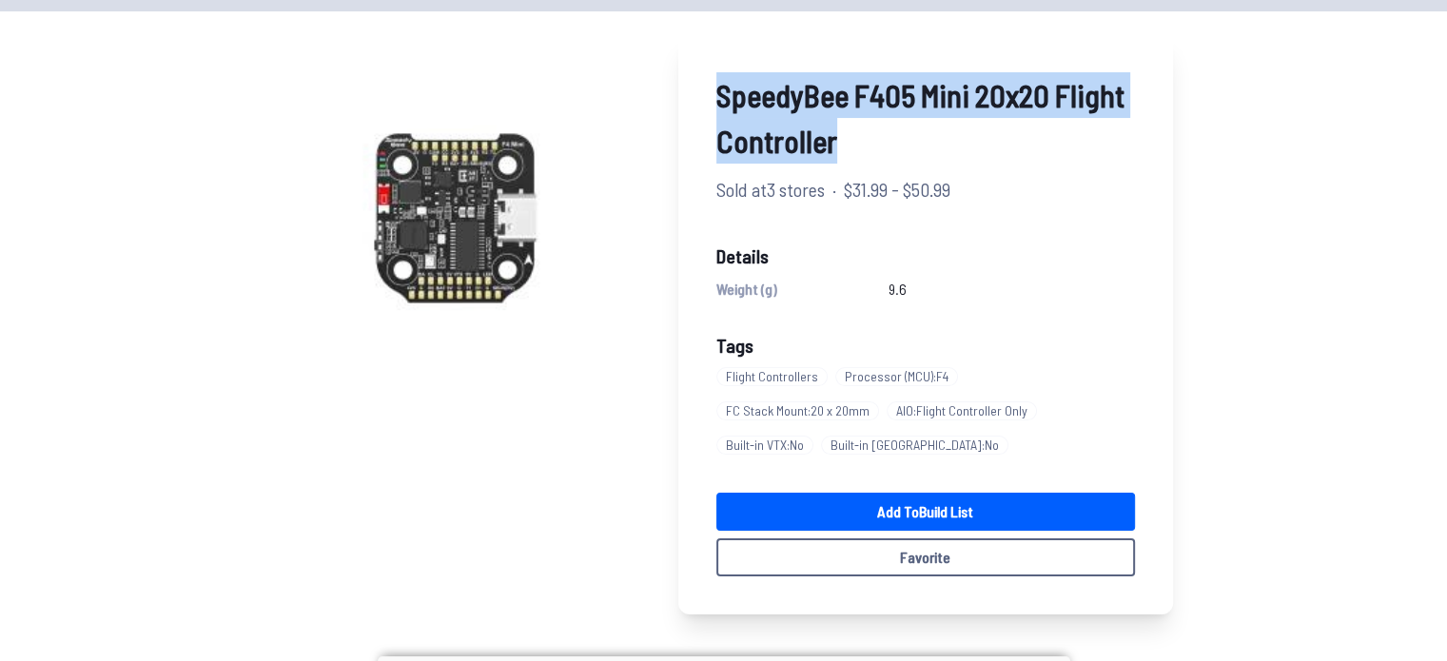
drag, startPoint x: 849, startPoint y: 143, endPoint x: 698, endPoint y: 69, distance: 168.1
click at [698, 69] on div "SpeedyBee F405 Mini 20x20 Flight Controller Sold at 3 stores · $31.99 - $50.99 …" at bounding box center [926, 324] width 495 height 581
copy span "SpeedyBee F405 Mini 20x20 Flight Controller"
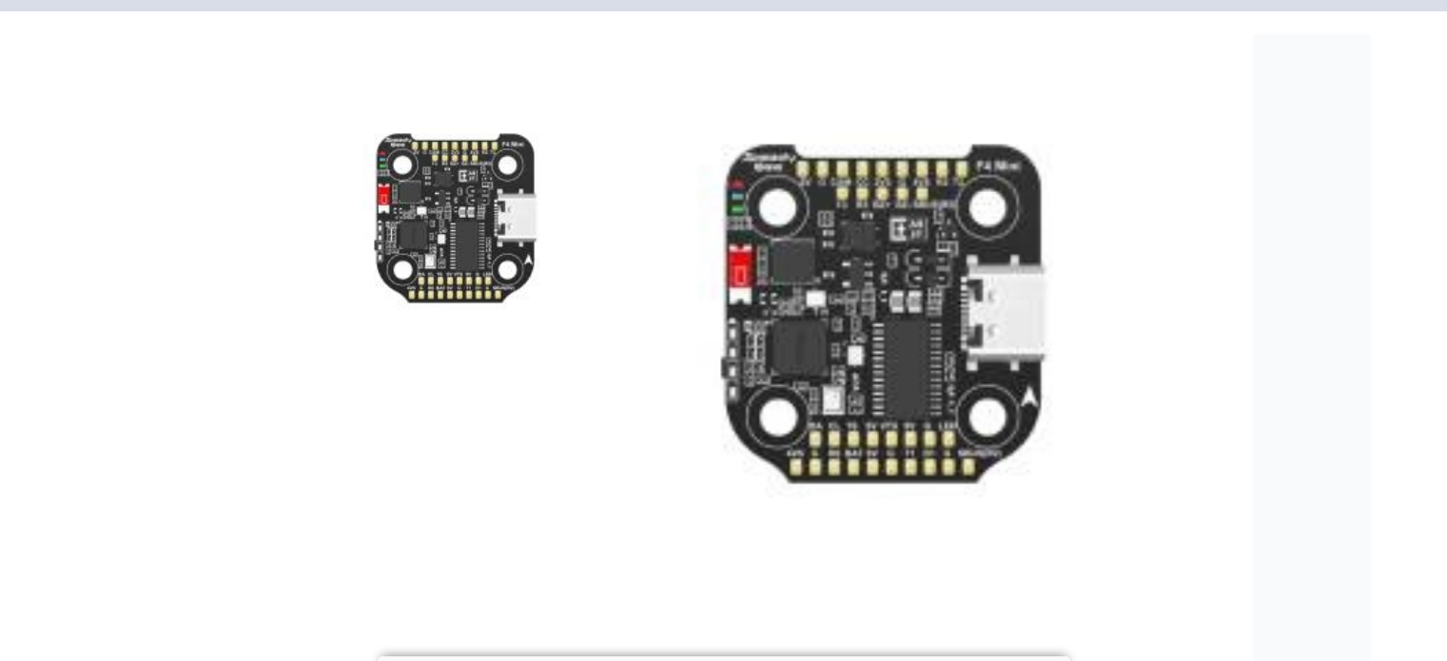
click at [509, 211] on img at bounding box center [457, 216] width 365 height 365
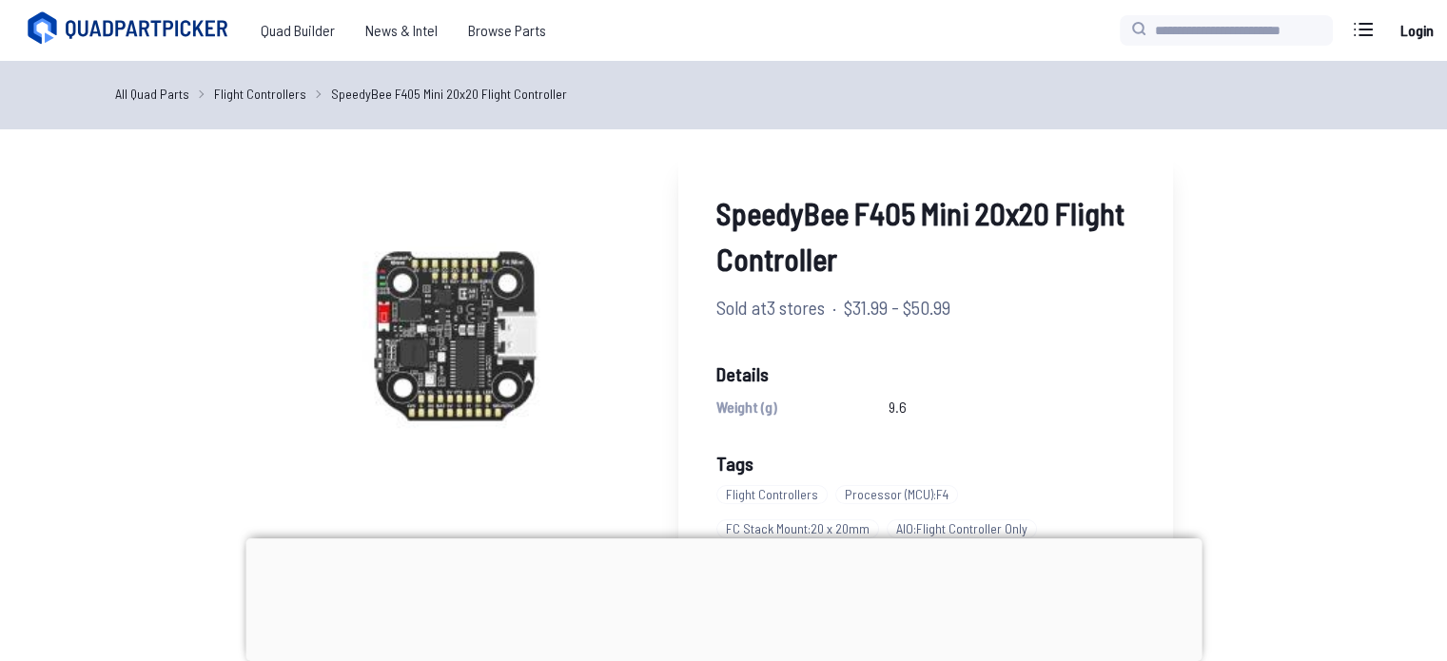
click at [144, 87] on link "All Quad Parts" at bounding box center [152, 94] width 74 height 20
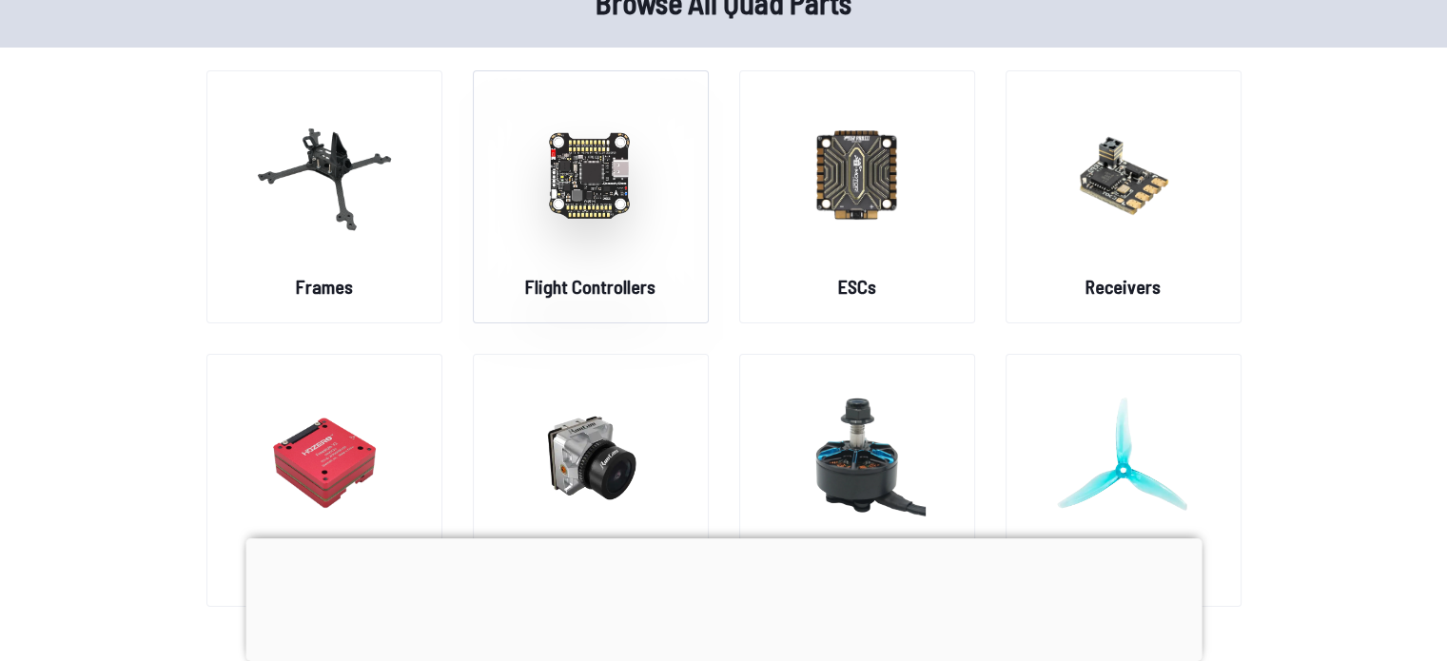
scroll to position [108, 0]
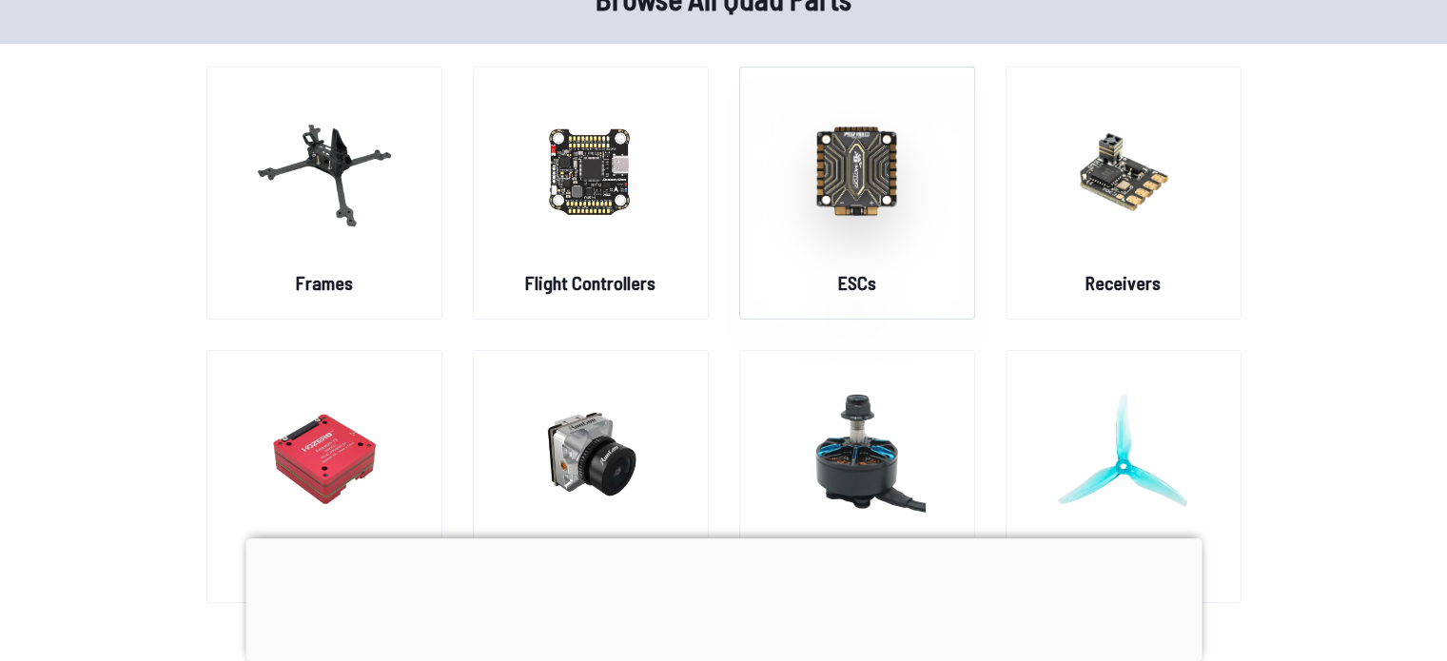
click at [792, 258] on figure at bounding box center [857, 169] width 213 height 202
click at [716, 539] on div at bounding box center [724, 539] width 956 height 0
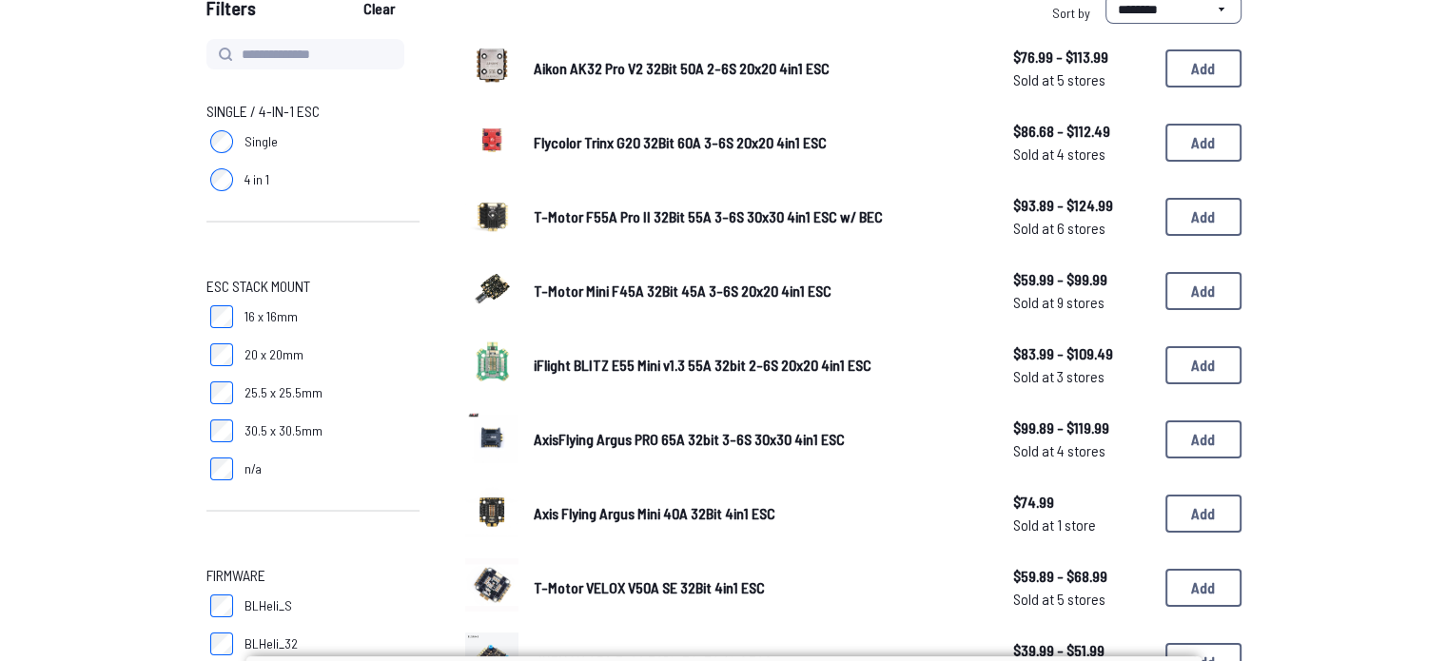
scroll to position [206, 0]
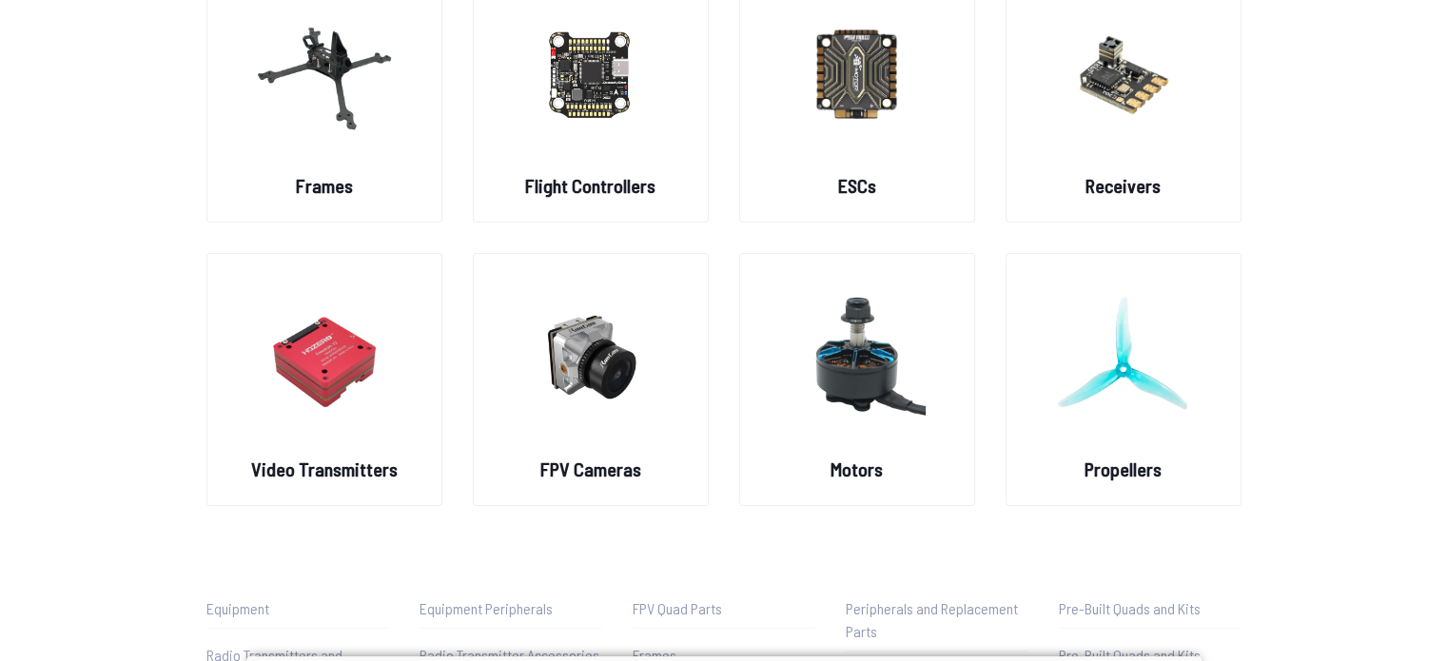
scroll to position [108, 0]
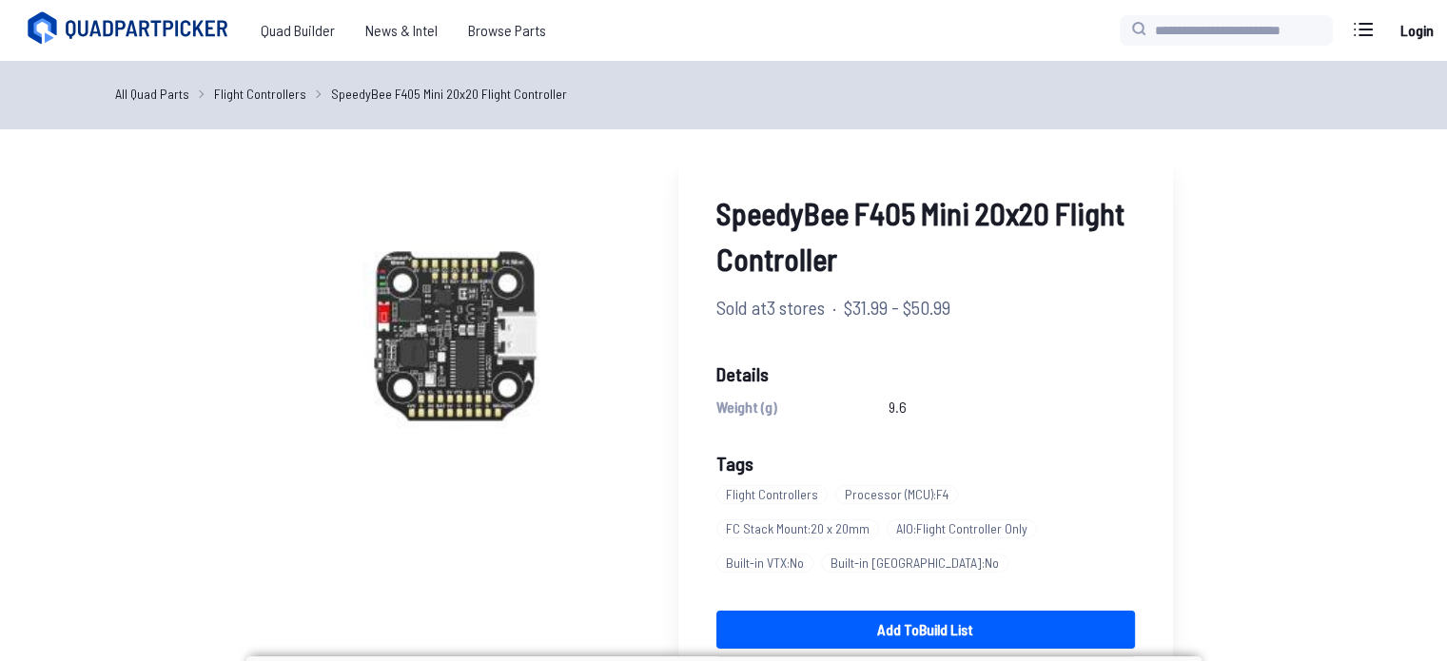
click at [161, 91] on link "All Quad Parts" at bounding box center [152, 94] width 74 height 20
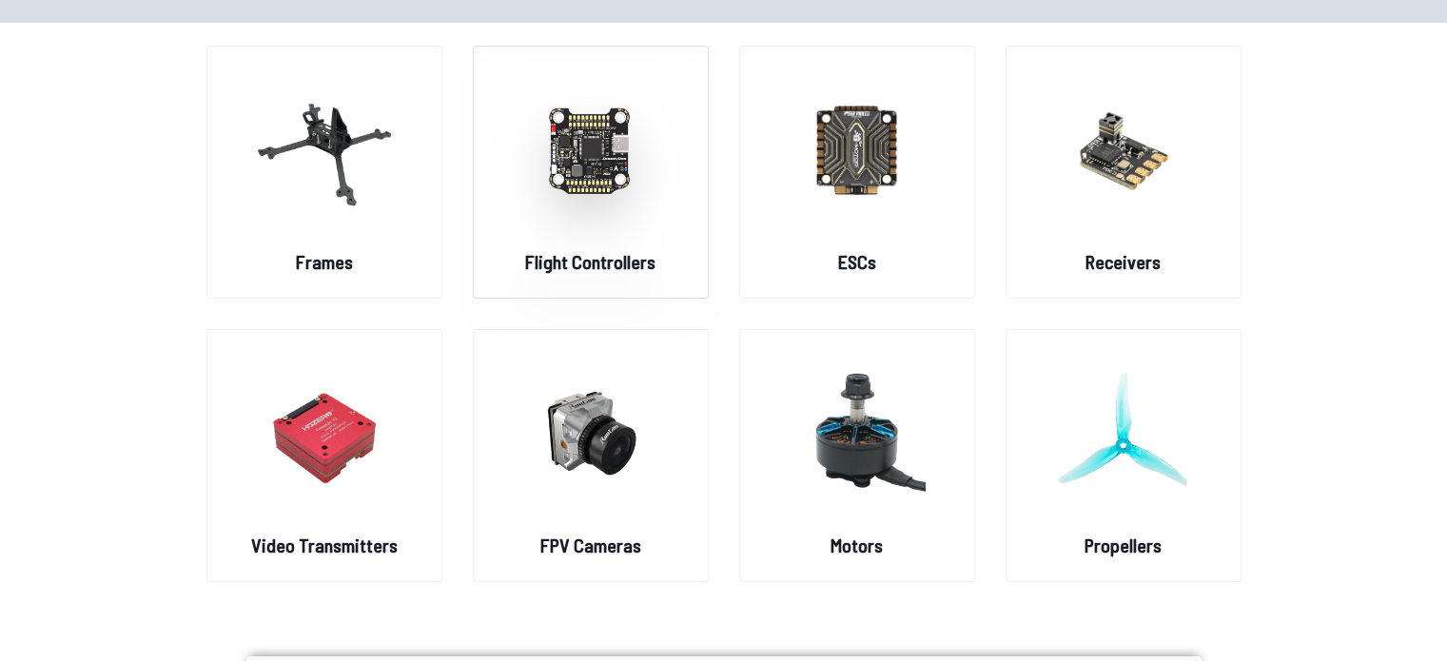
scroll to position [129, 0]
click at [898, 203] on img at bounding box center [857, 149] width 137 height 167
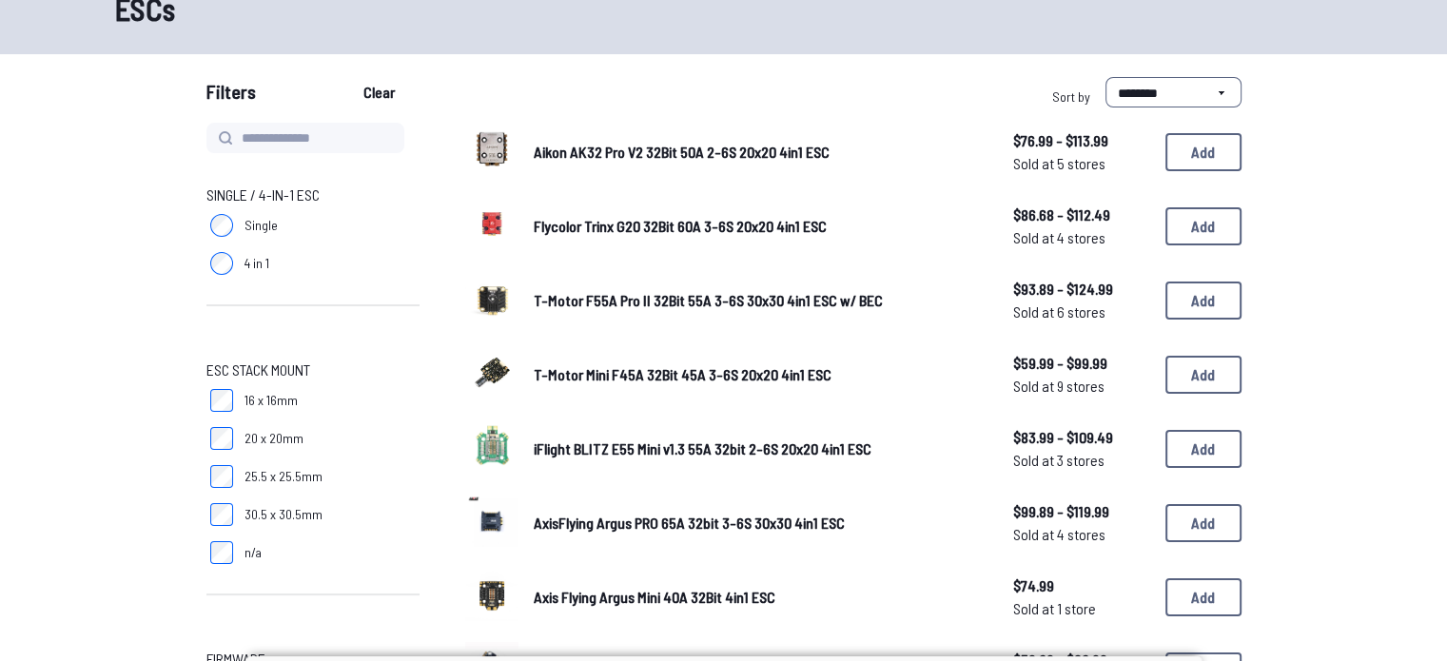
scroll to position [122, 0]
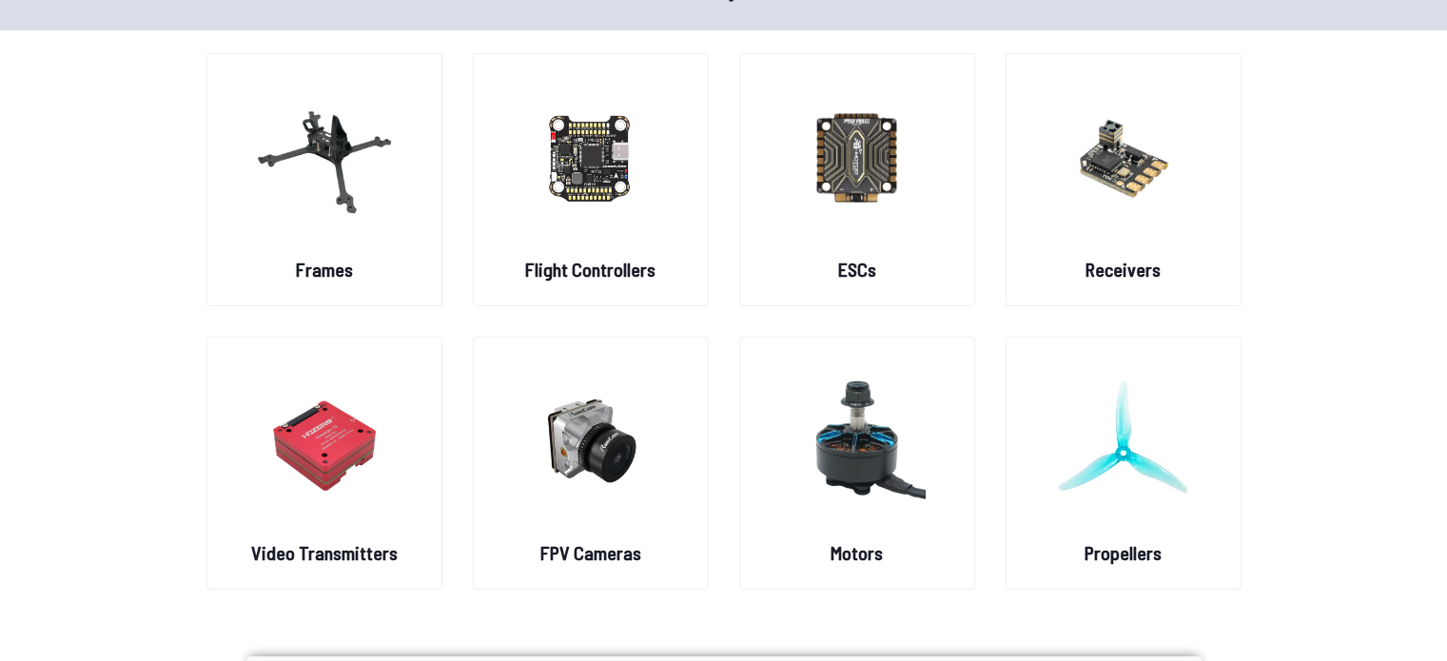
scroll to position [129, 0]
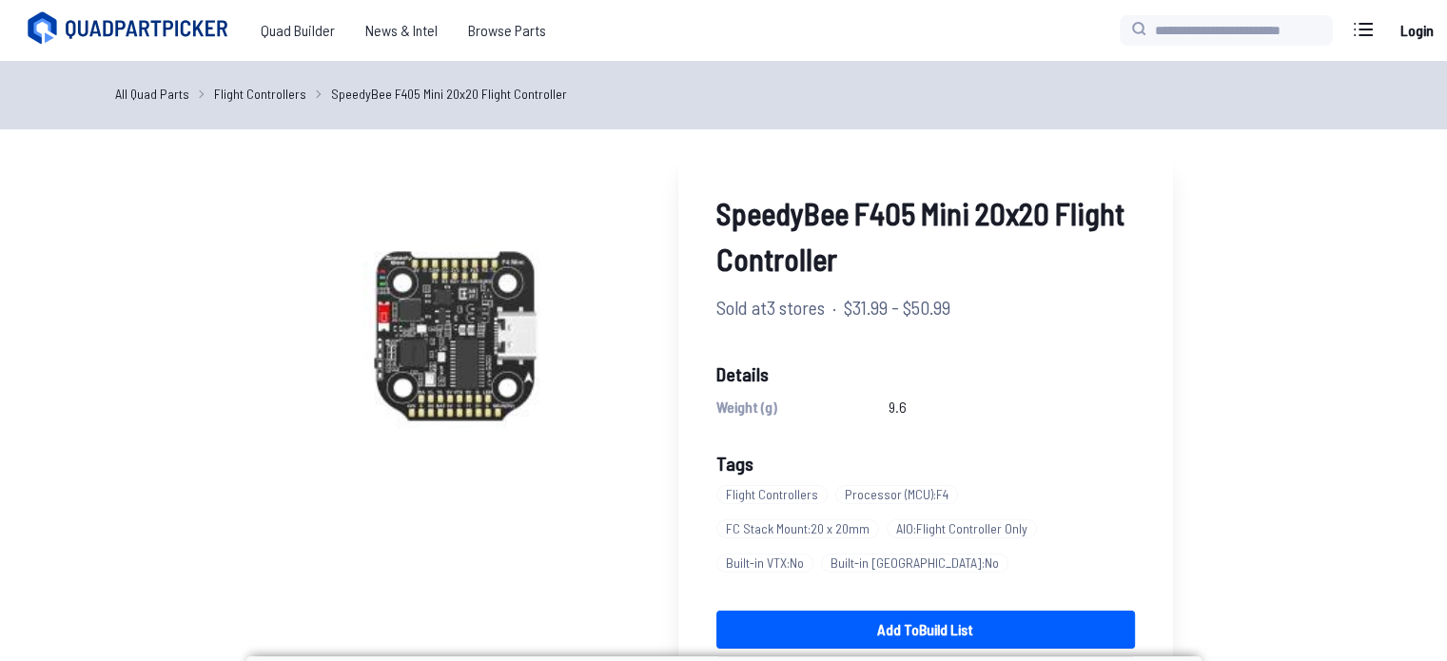
click at [1009, 554] on span "Built-in ESC : No" at bounding box center [914, 563] width 187 height 19
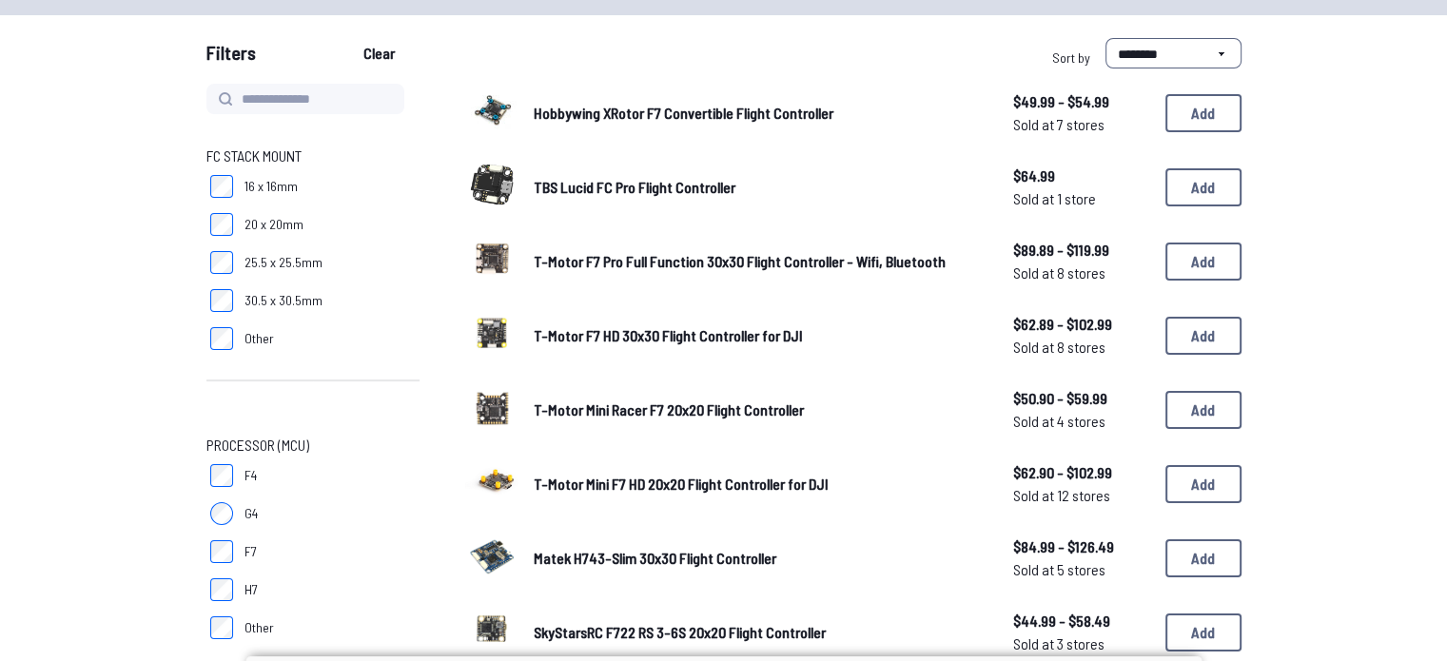
scroll to position [162, 0]
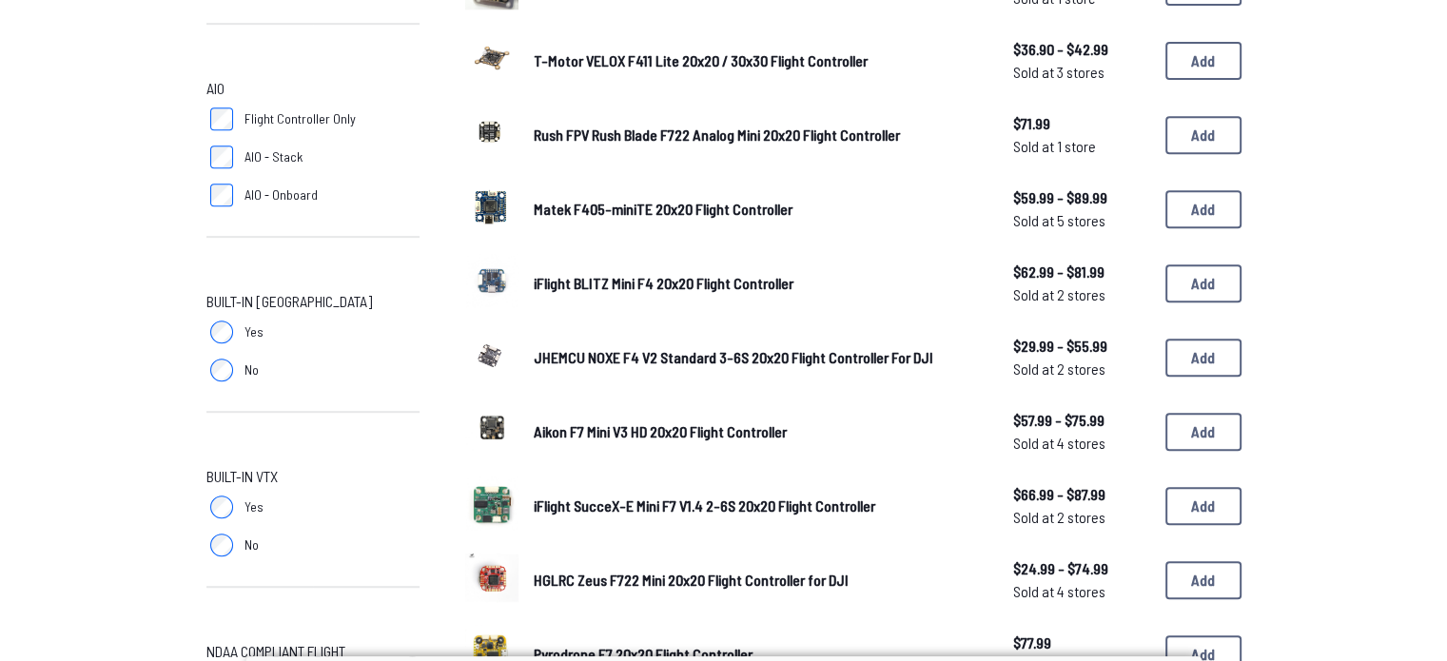
scroll to position [814, 0]
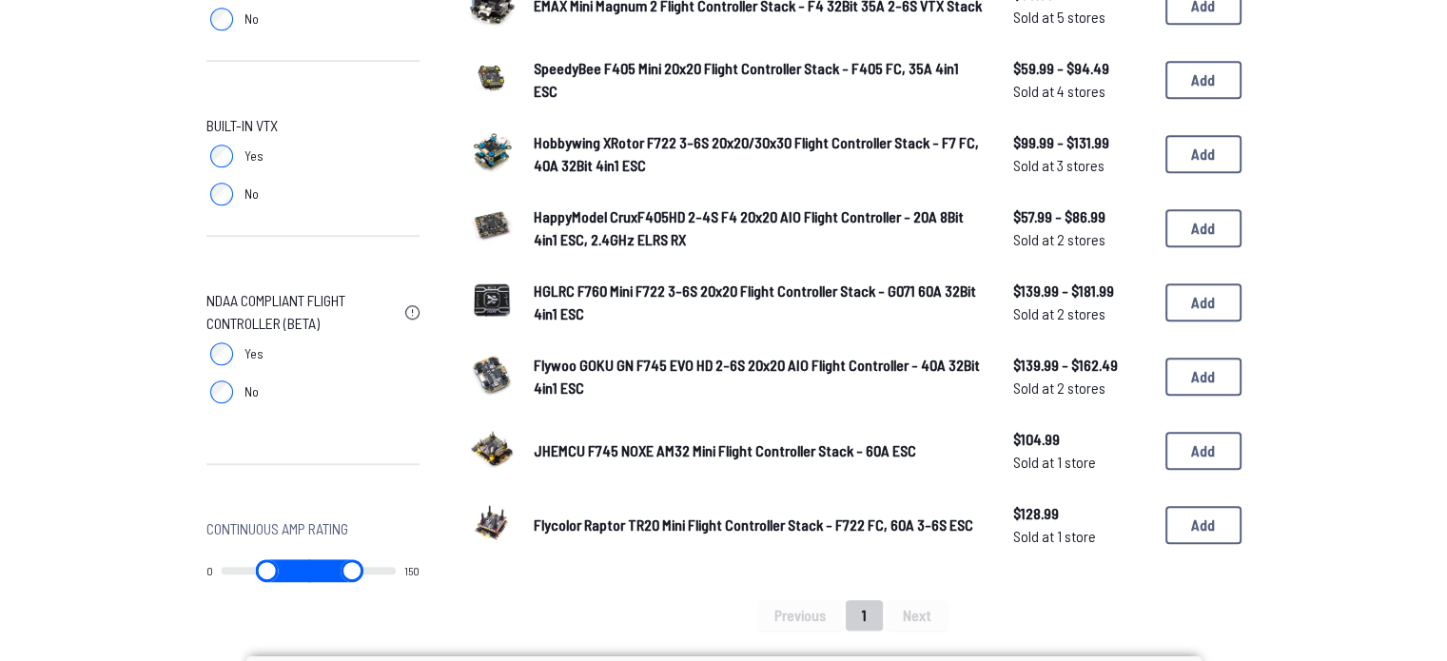
scroll to position [1191, 0]
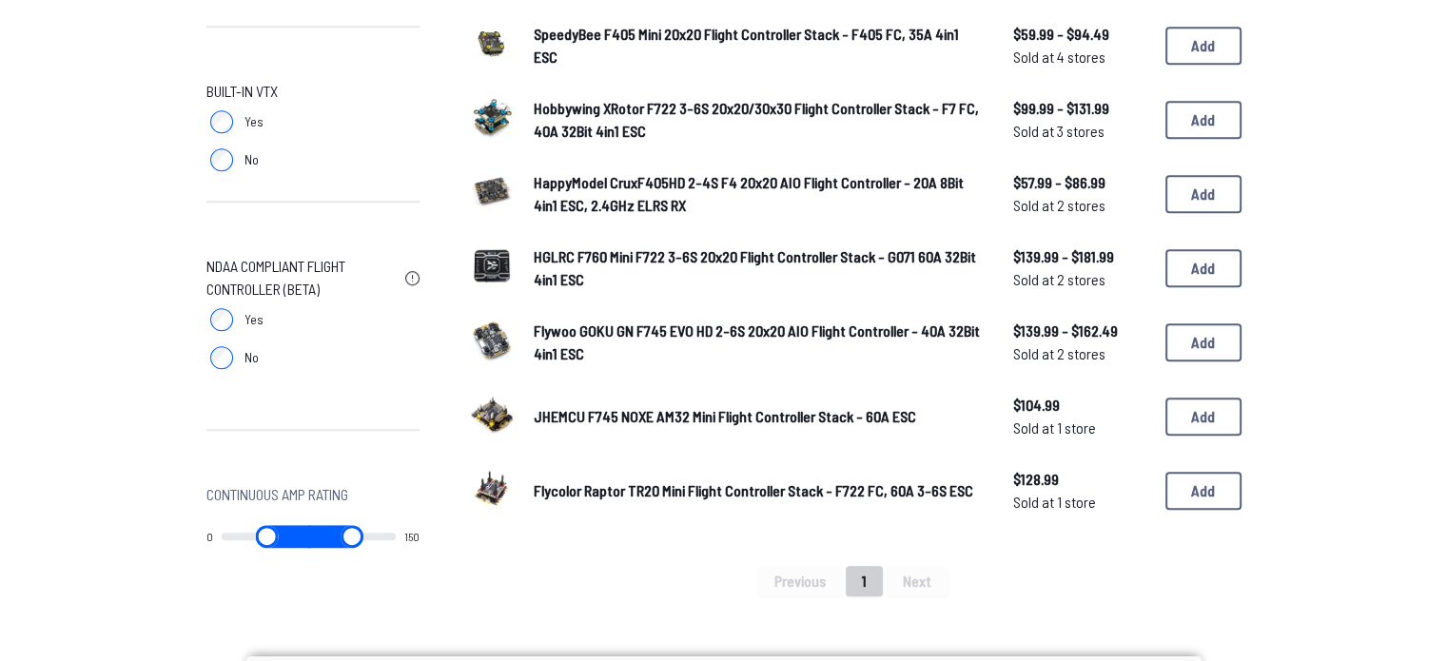
click at [620, 414] on span "JHEMCU F745 NOXE AM32 Mini Flight Controller Stack - 60A ESC" at bounding box center [725, 416] width 383 height 18
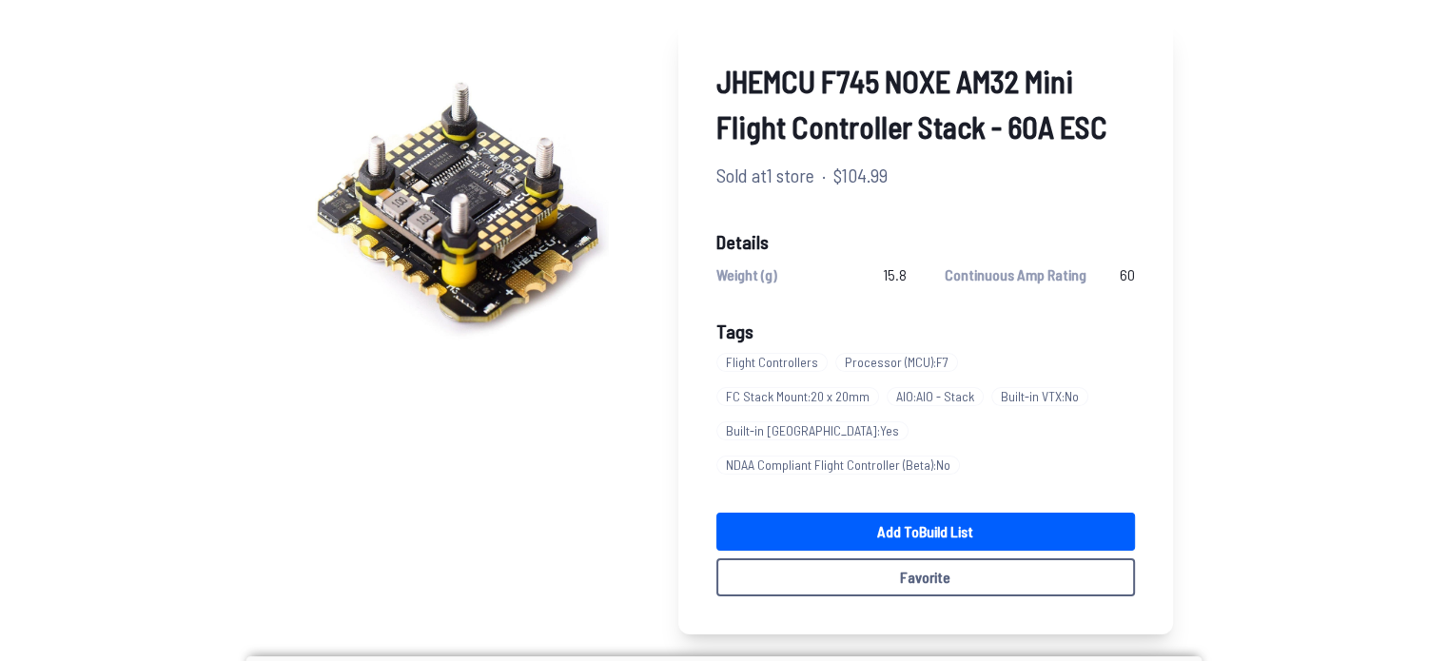
scroll to position [133, 0]
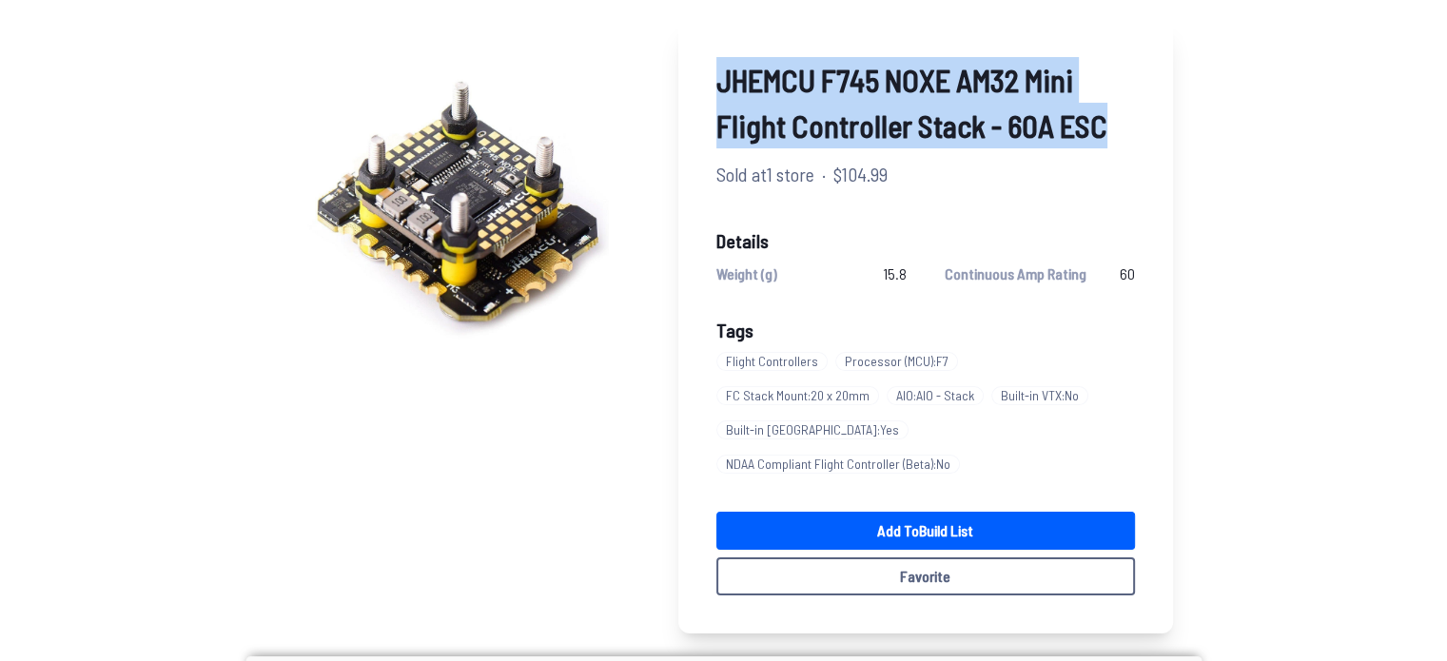
drag, startPoint x: 1106, startPoint y: 120, endPoint x: 712, endPoint y: 54, distance: 399.4
click at [712, 54] on div "JHEMCU F745 NOXE AM32 Mini Flight Controller Stack - 60A ESC Sold at 1 store · …" at bounding box center [926, 326] width 495 height 615
copy span "JHEMCU F745 NOXE AM32 Mini Flight Controller Stack - 60A ESC"
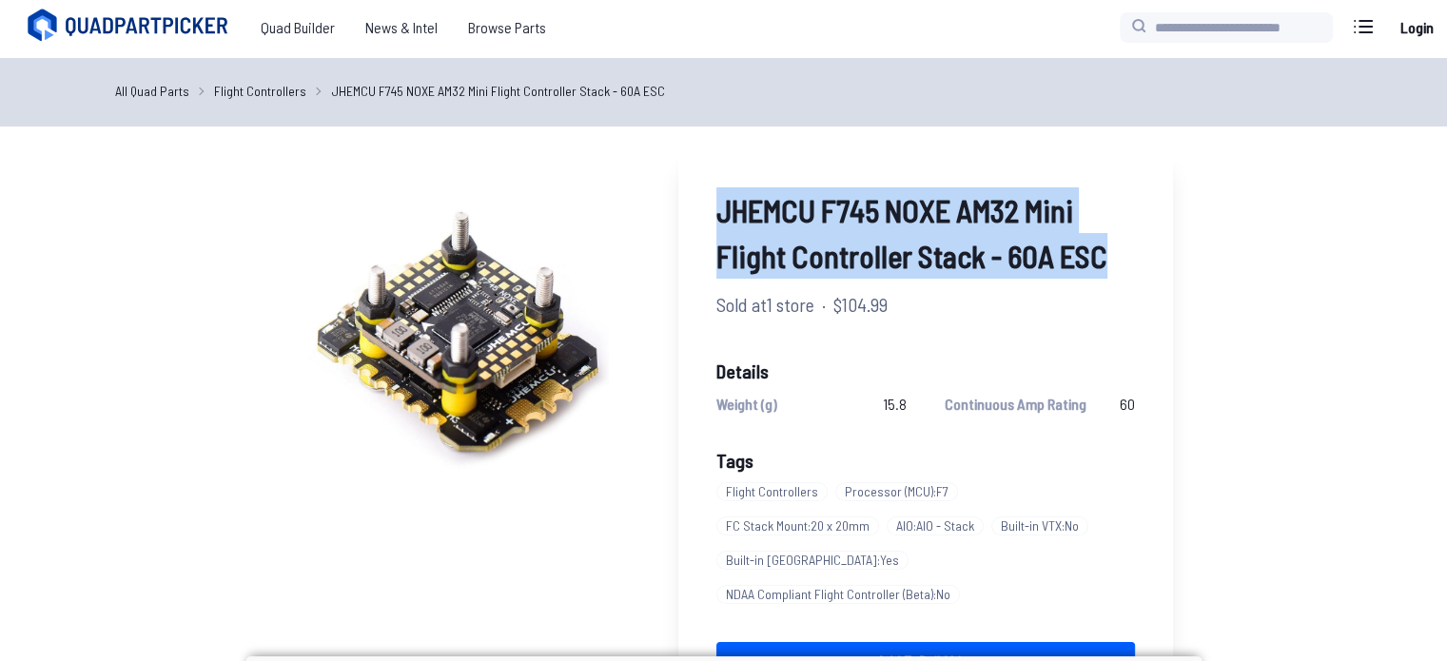
scroll to position [0, 0]
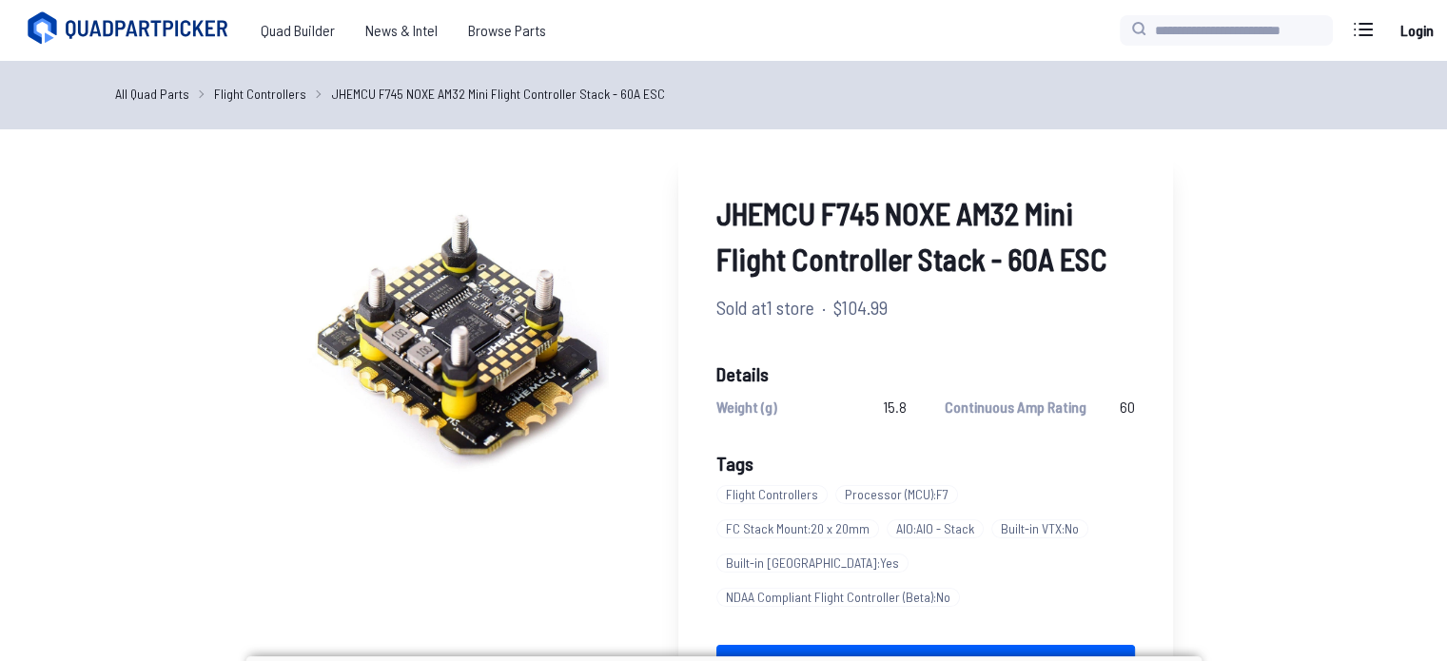
click at [152, 81] on div "All Quad Parts Flight Controllers JHEMCU F745 NOXE AM32 Mini Flight Controller …" at bounding box center [723, 95] width 1447 height 69
click at [160, 92] on link "All Quad Parts" at bounding box center [152, 94] width 74 height 20
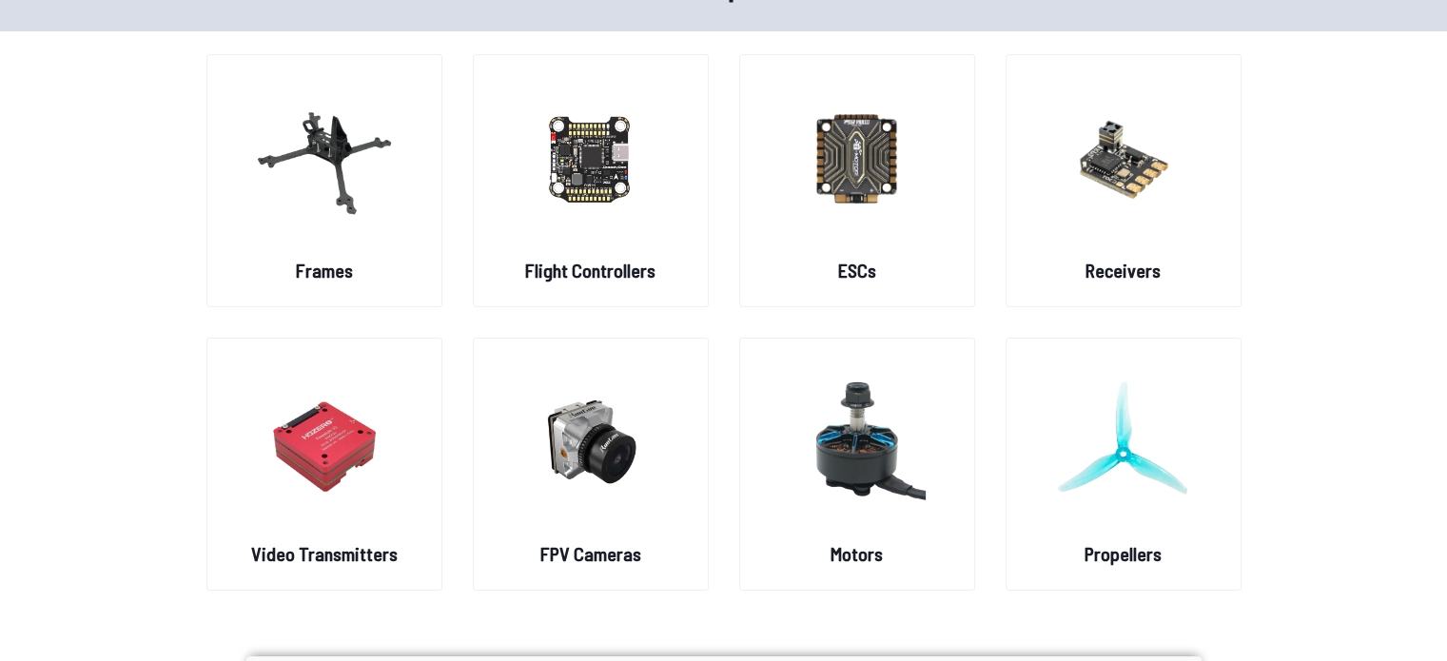
scroll to position [122, 0]
click at [1188, 199] on img at bounding box center [1123, 156] width 137 height 167
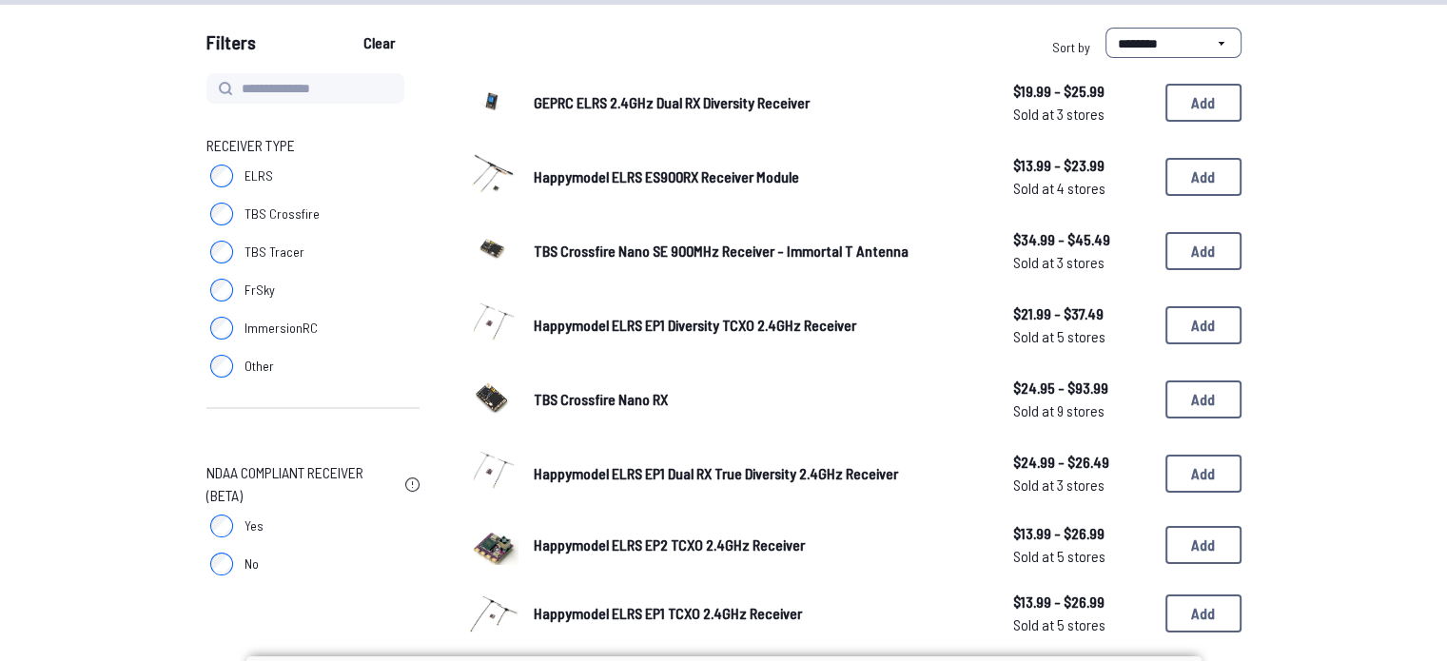
scroll to position [169, 0]
drag, startPoint x: 482, startPoint y: 26, endPoint x: 109, endPoint y: 105, distance: 380.4
